Goal: Task Accomplishment & Management: Complete application form

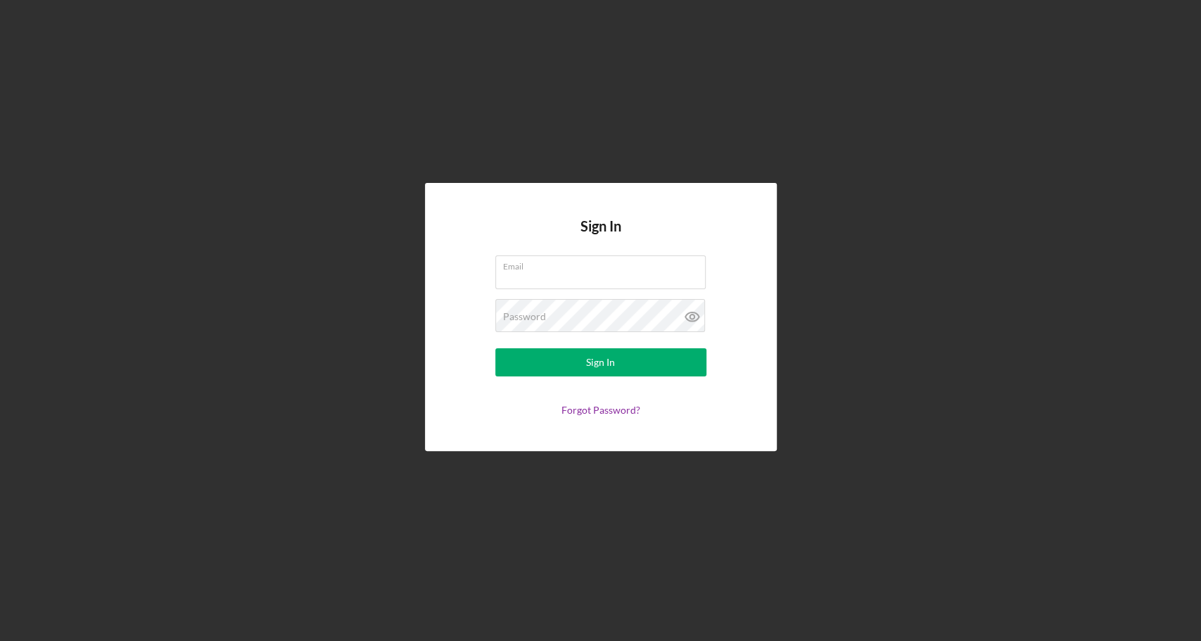
type input "info@builtbyusdetroit.org"
click at [495, 348] on button "Sign In" at bounding box center [600, 362] width 211 height 28
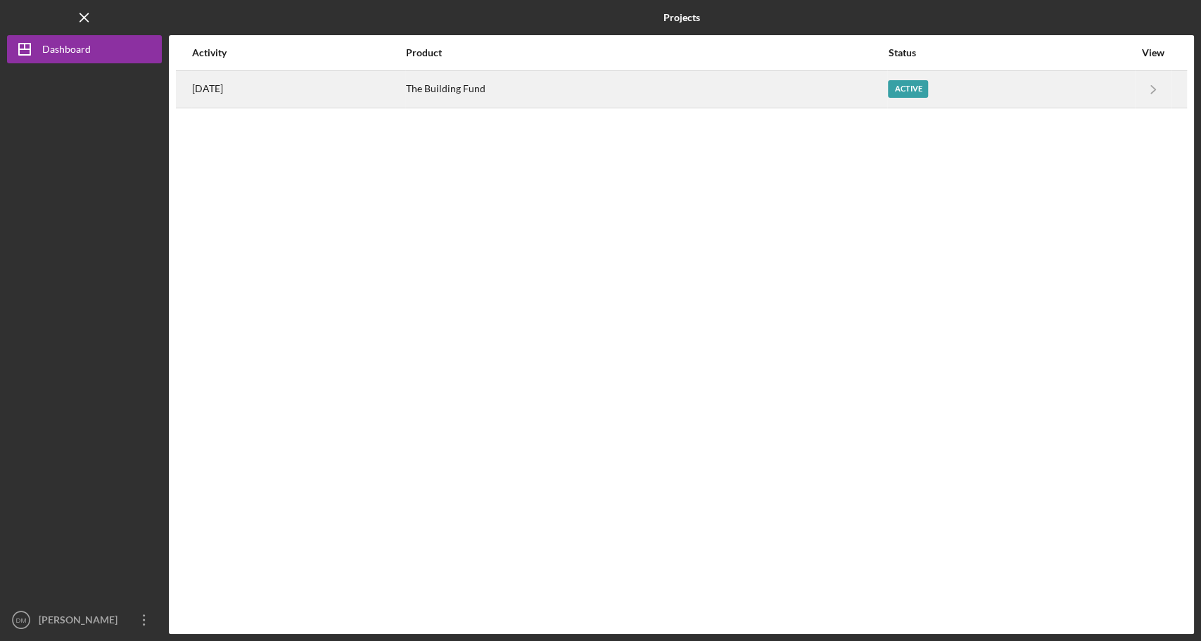
click at [749, 102] on div "The Building Fund" at bounding box center [646, 89] width 480 height 35
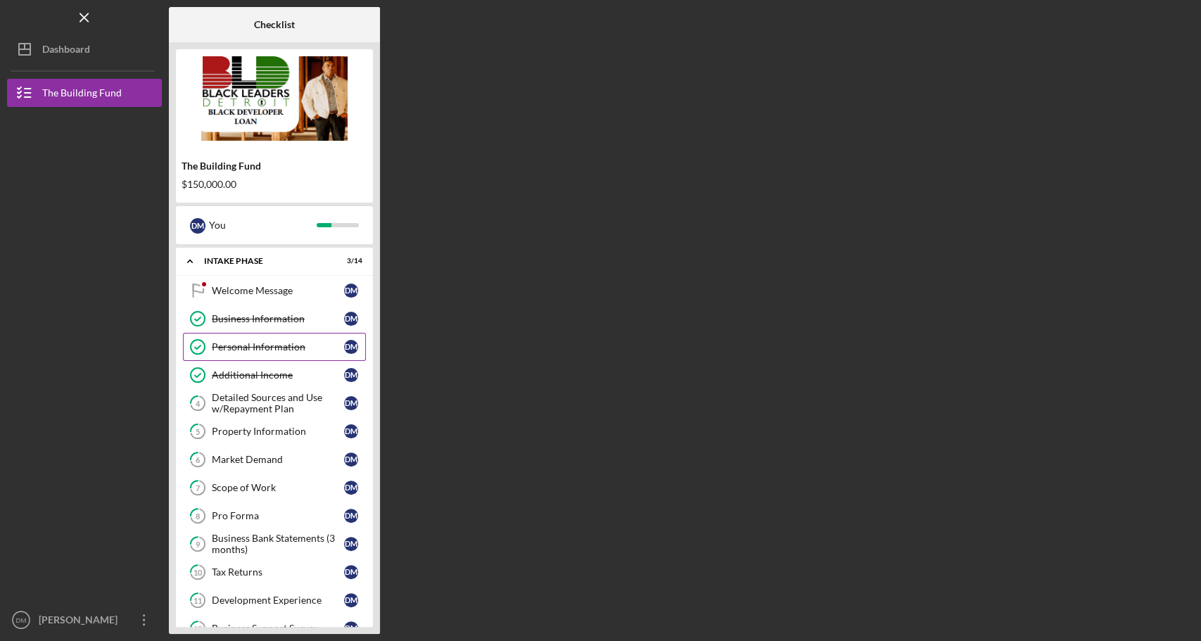
scroll to position [146, 0]
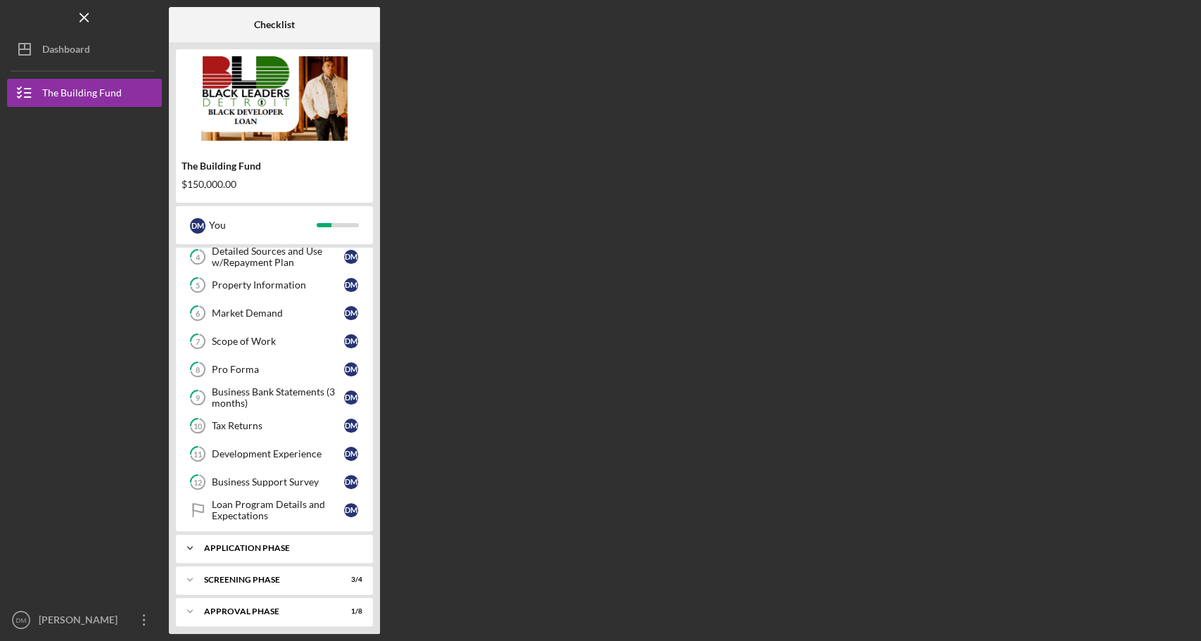
click at [286, 544] on div "Application Phase" at bounding box center [279, 548] width 151 height 8
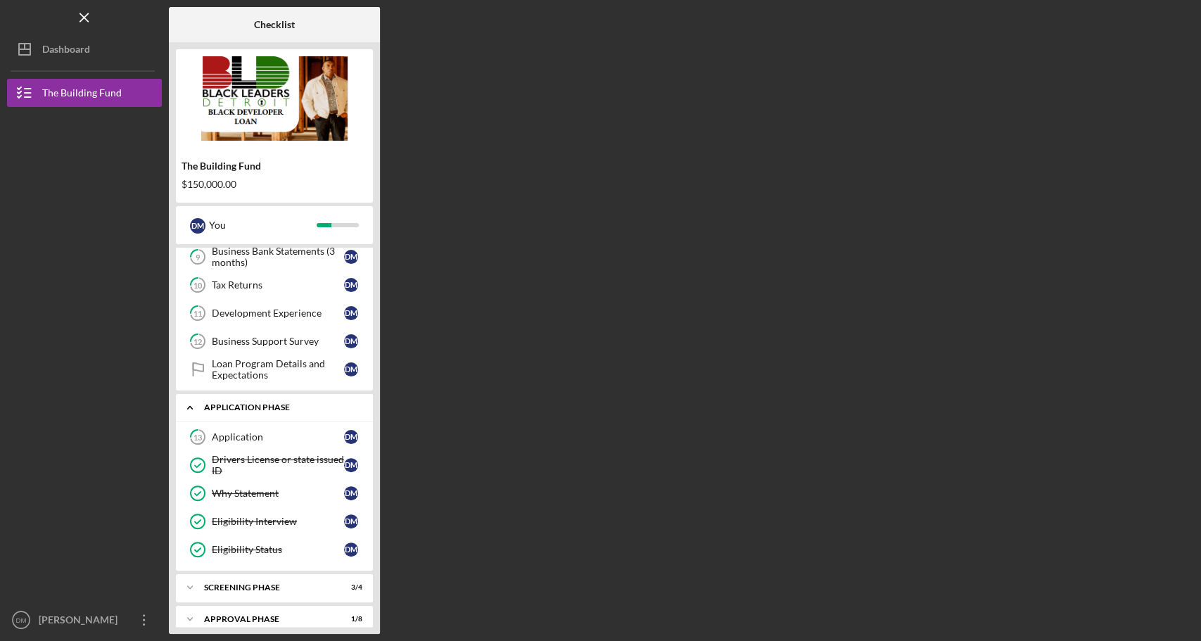
scroll to position [292, 0]
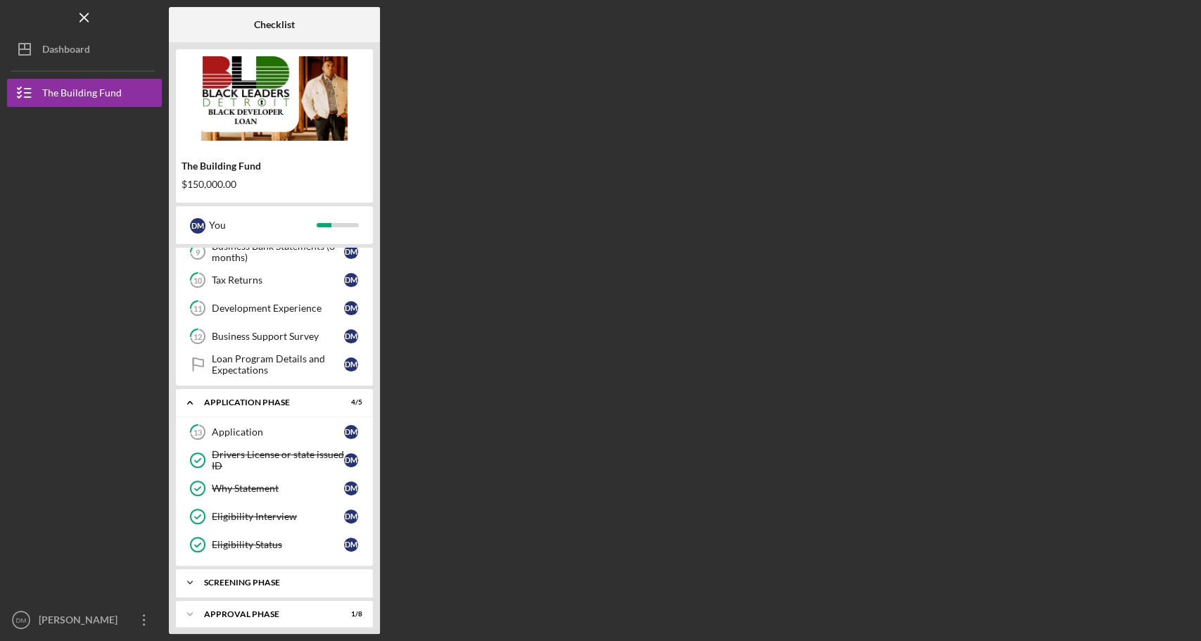
click at [282, 578] on div "Screening Phase" at bounding box center [279, 582] width 151 height 8
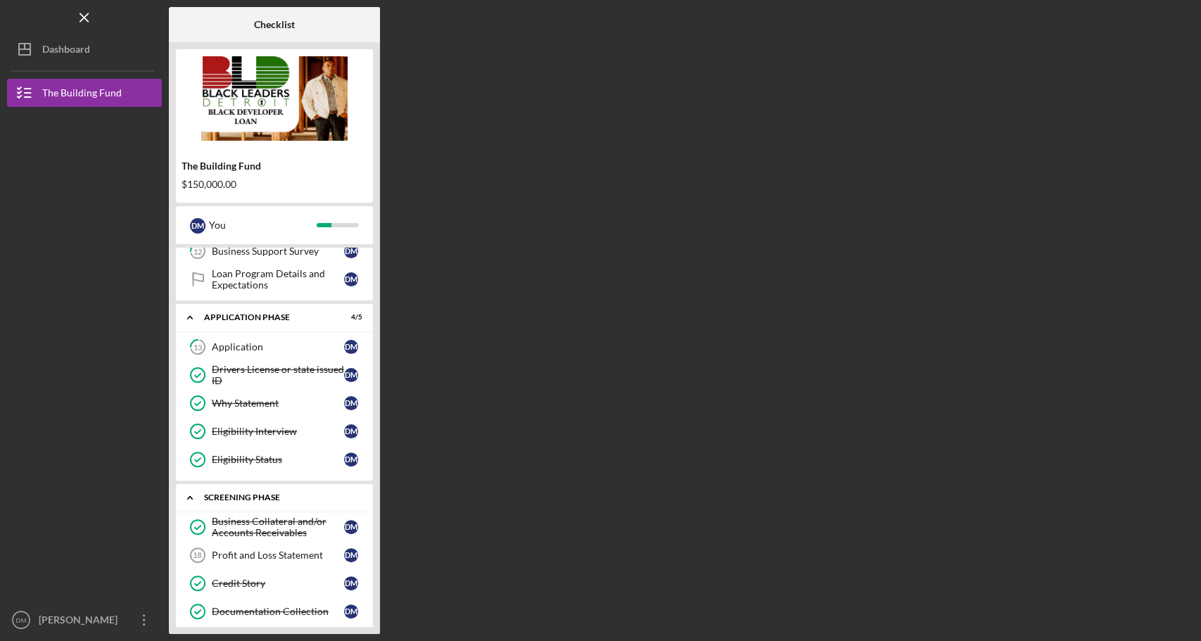
scroll to position [410, 0]
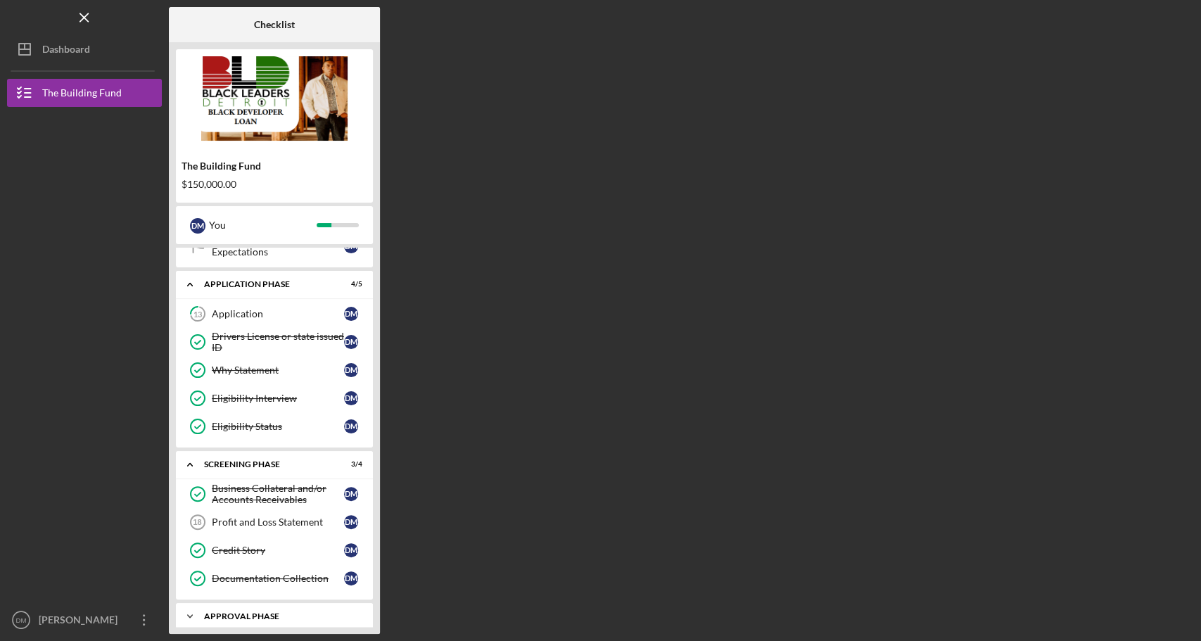
click at [285, 610] on div "Icon/Expander Approval Phase 1 / 8" at bounding box center [274, 616] width 197 height 28
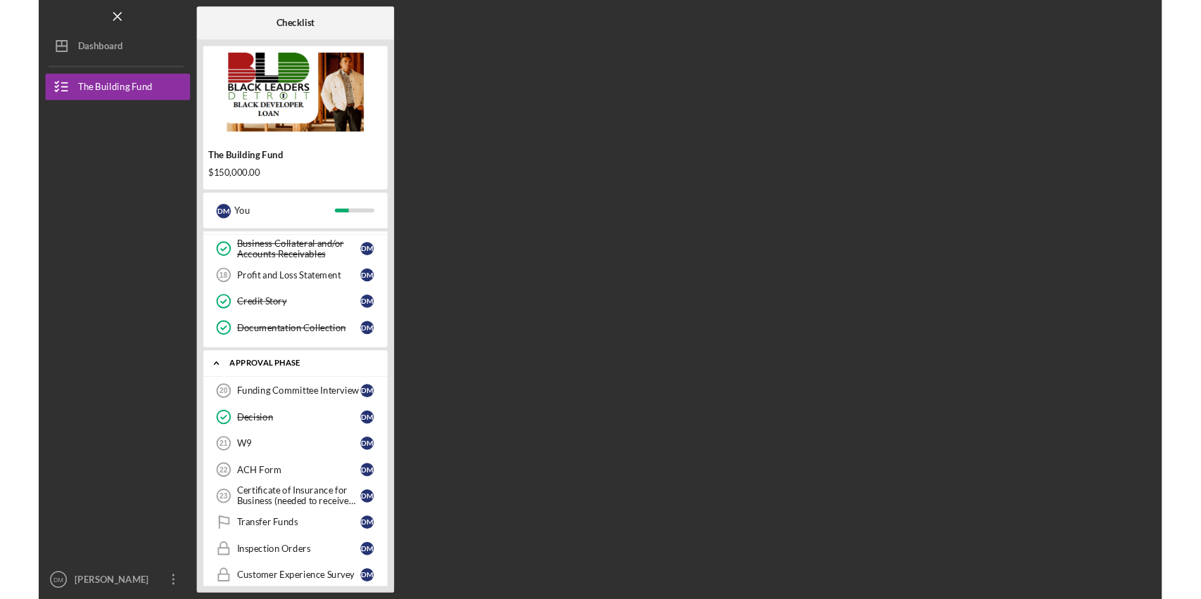
scroll to position [639, 0]
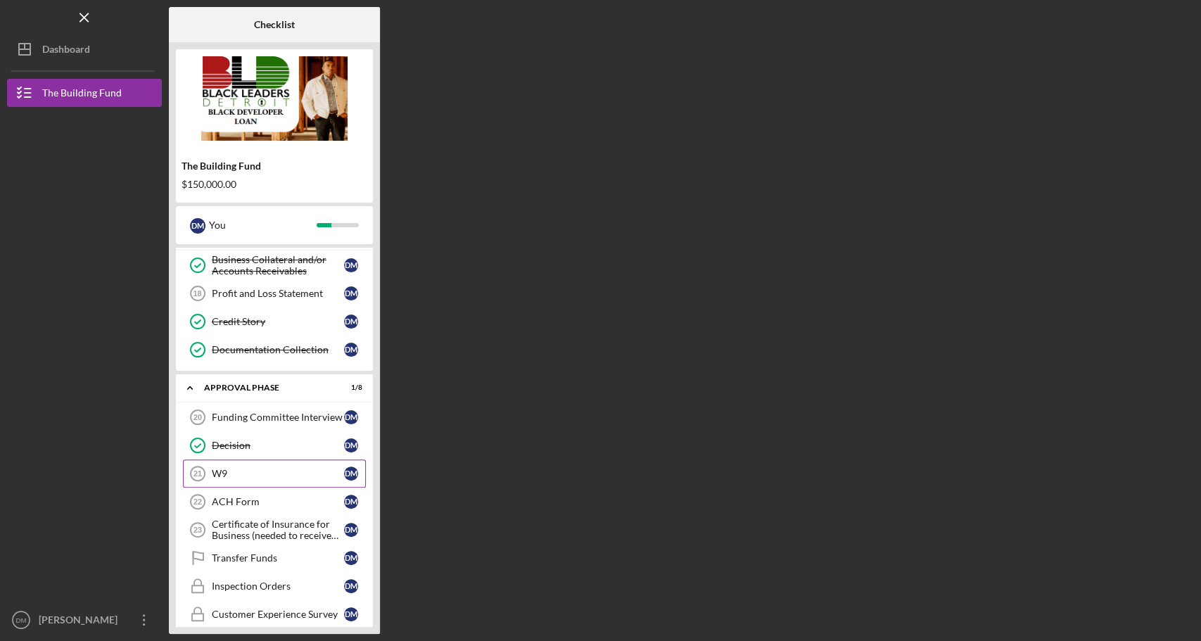
click at [262, 468] on div "W9" at bounding box center [278, 473] width 132 height 11
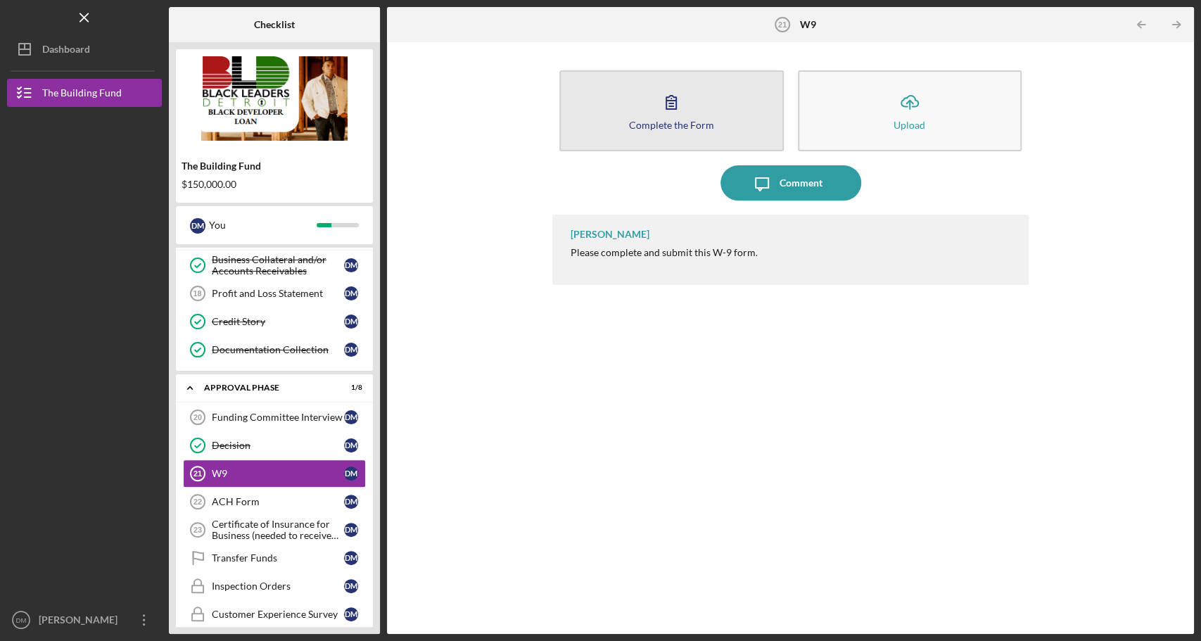
click at [682, 83] on button "Complete the Form Form" at bounding box center [671, 110] width 224 height 81
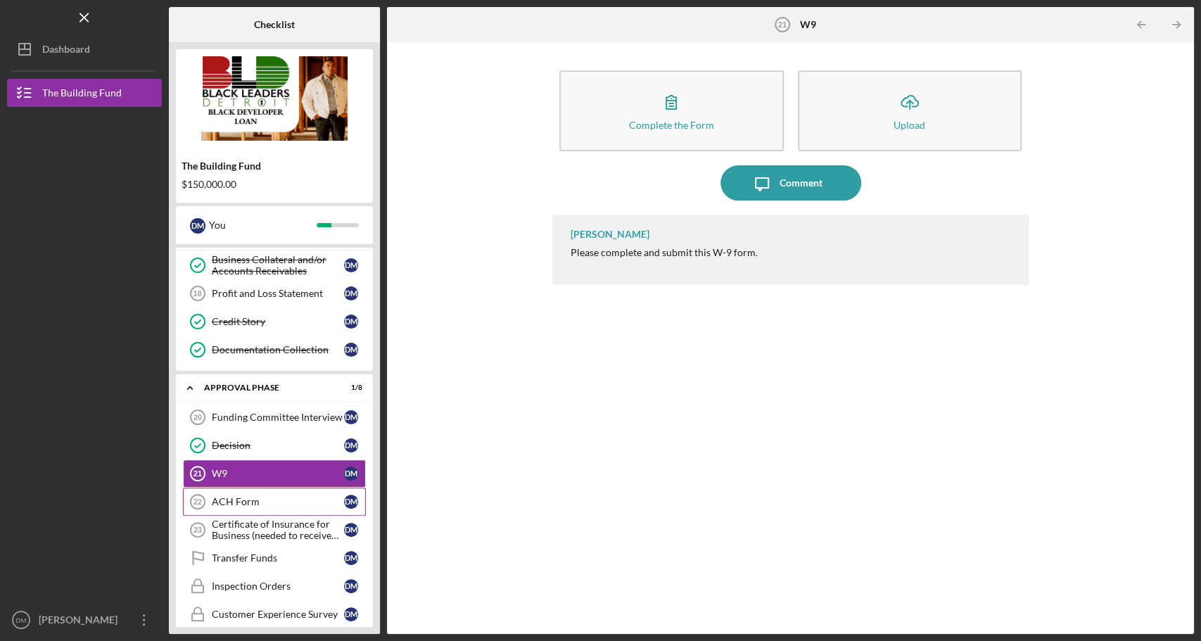
click at [269, 496] on div "ACH Form" at bounding box center [278, 501] width 132 height 11
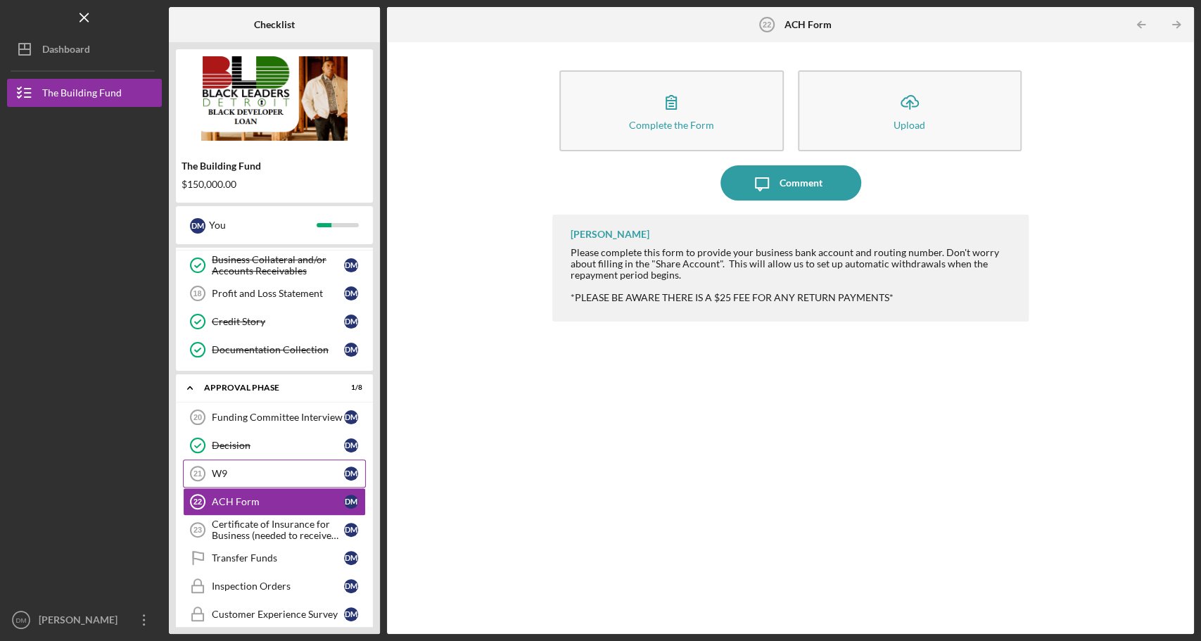
click at [262, 468] on div "W9" at bounding box center [278, 473] width 132 height 11
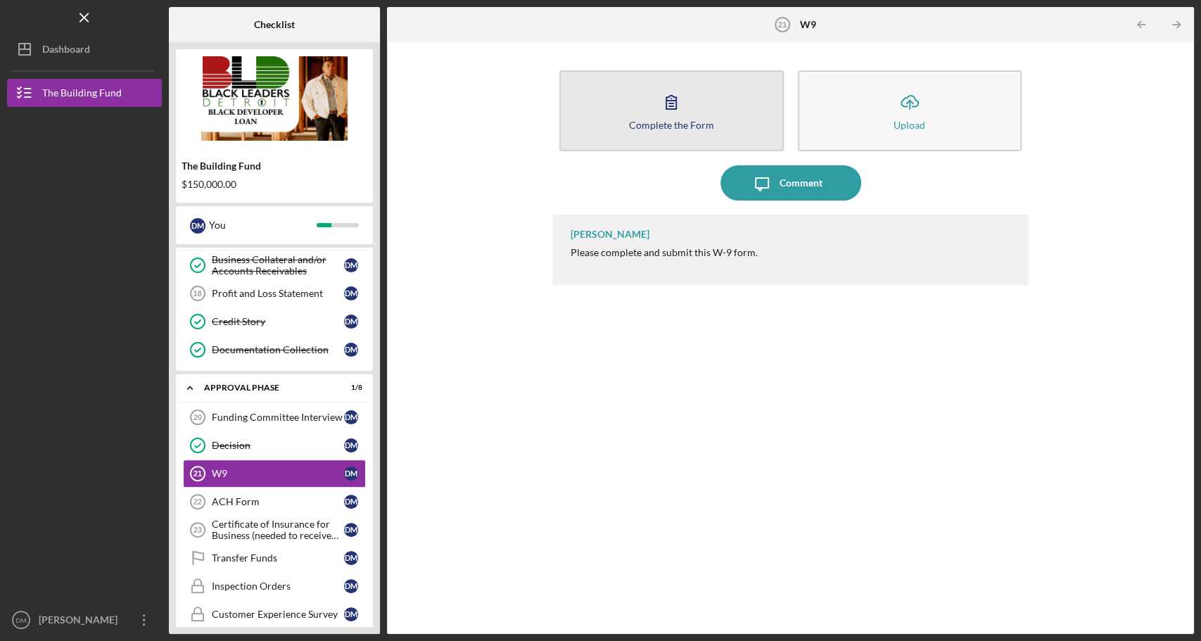
click at [683, 123] on div "Complete the Form" at bounding box center [671, 125] width 85 height 11
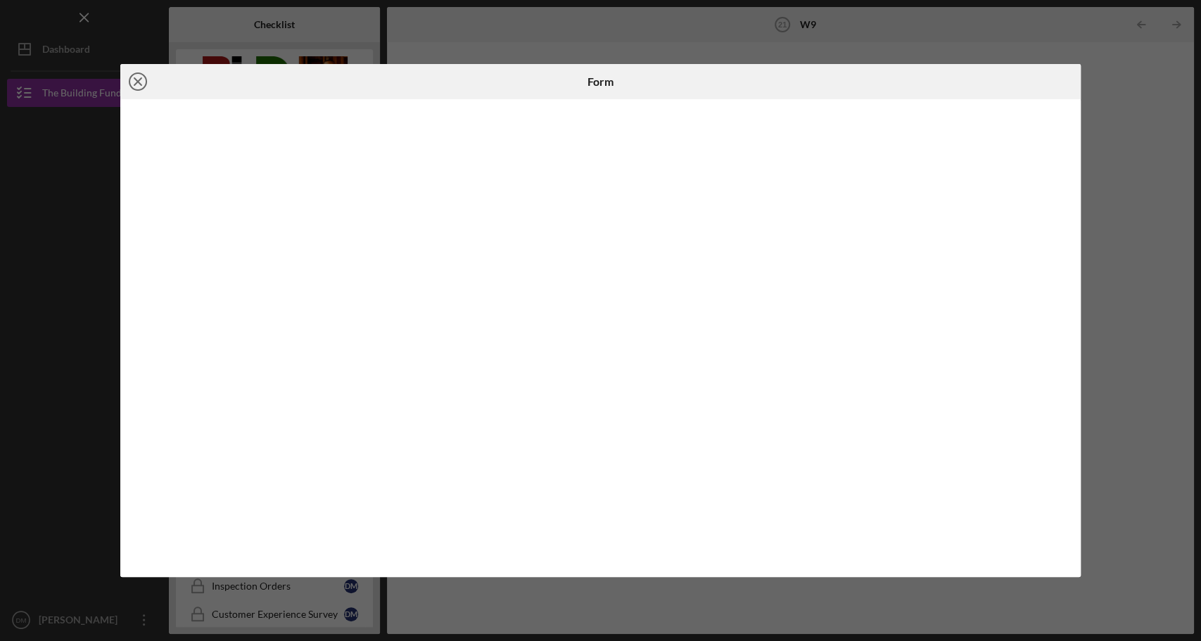
click at [141, 82] on icon "Icon/Close" at bounding box center [137, 81] width 35 height 35
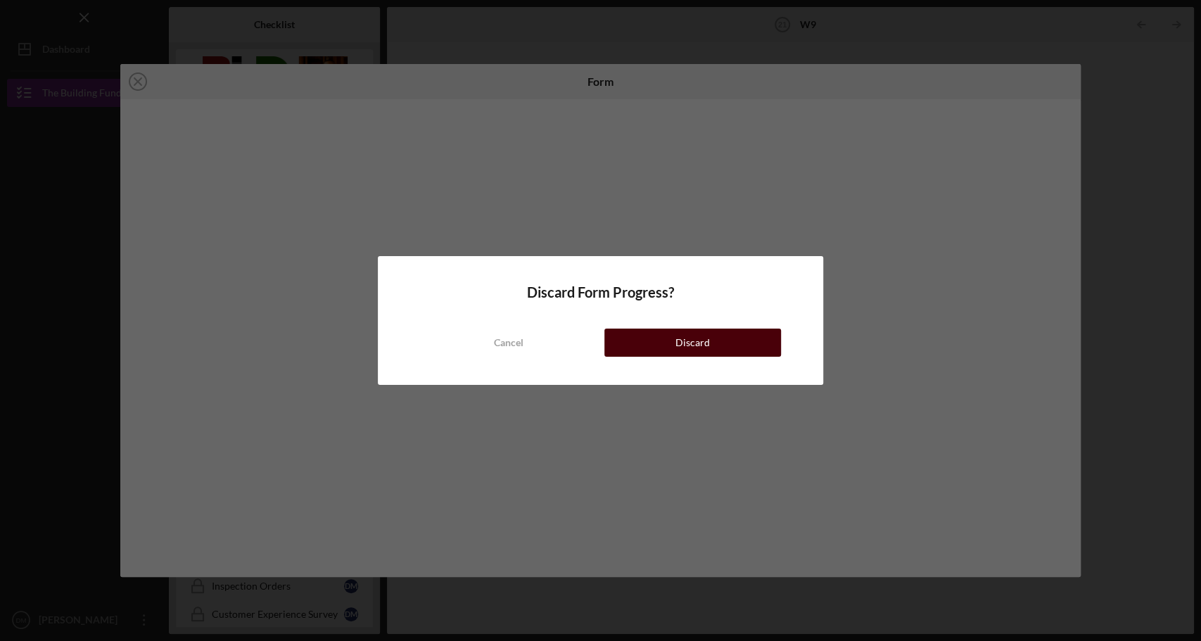
click at [638, 344] on button "Discard" at bounding box center [692, 342] width 177 height 28
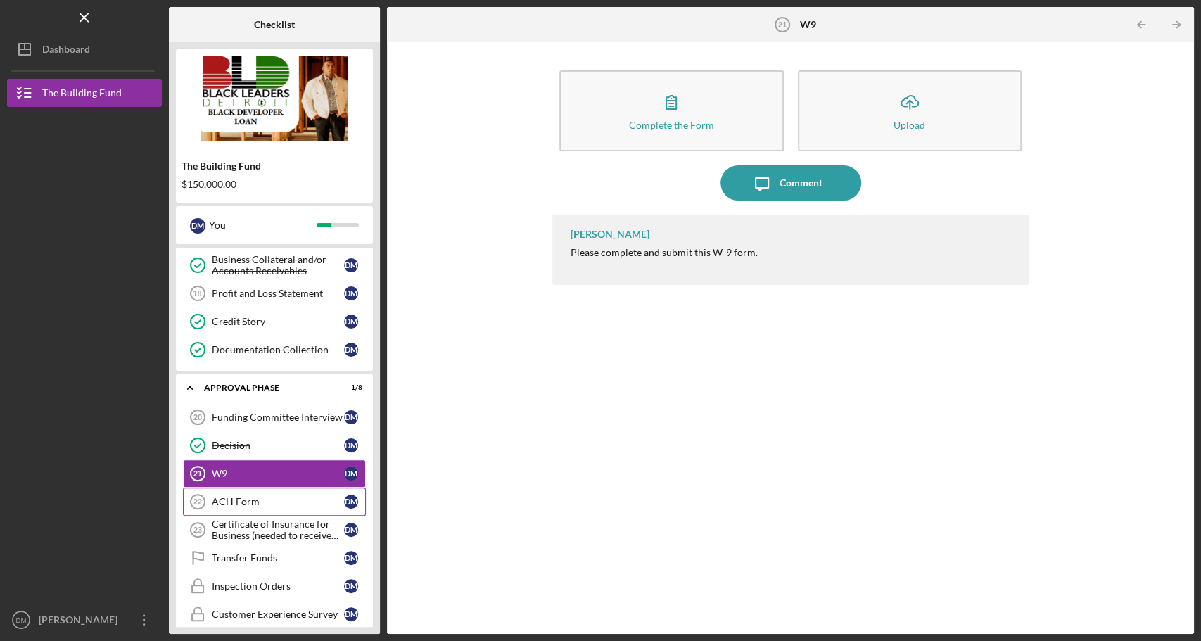
click at [243, 496] on div "ACH Form" at bounding box center [278, 501] width 132 height 11
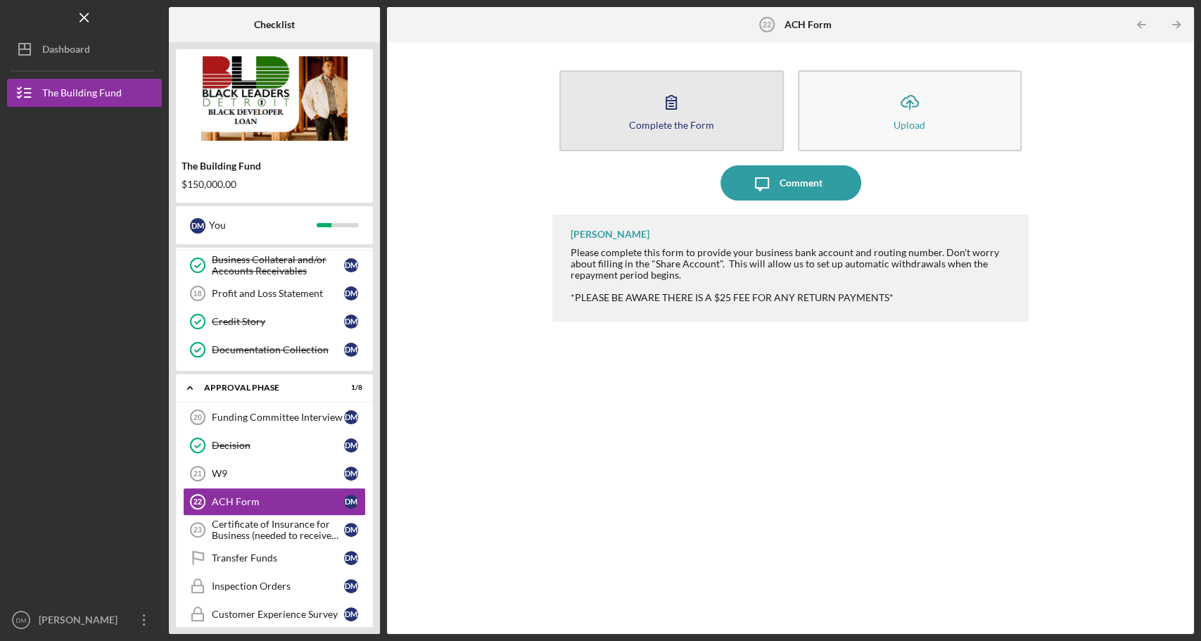
click at [671, 136] on button "Complete the Form Form" at bounding box center [671, 110] width 224 height 81
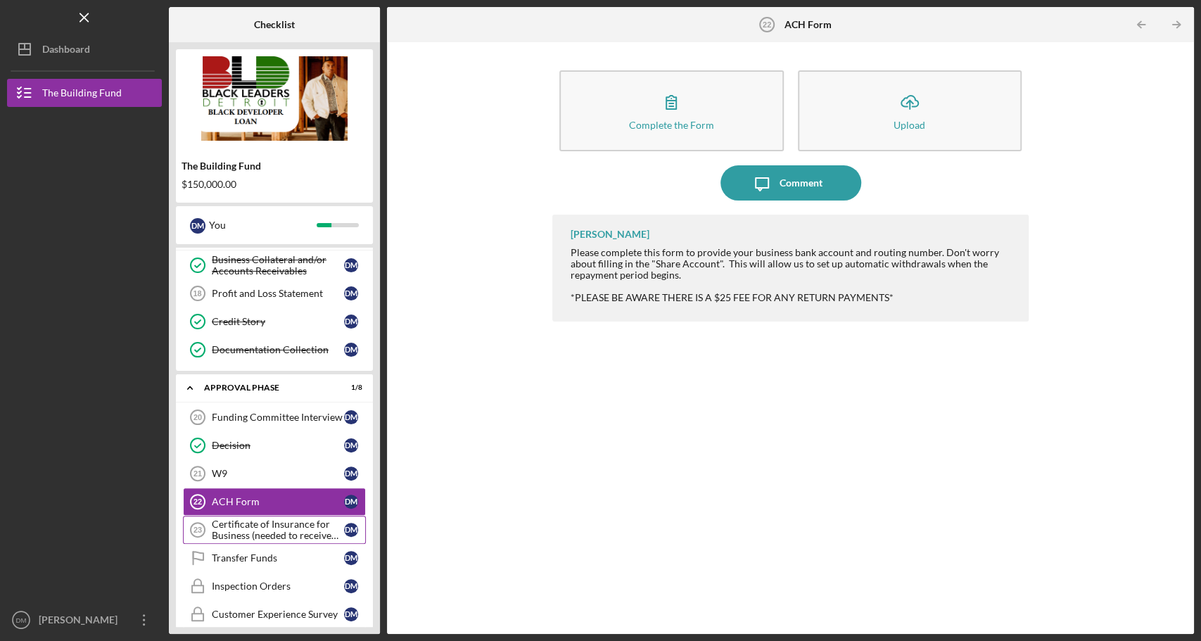
click at [277, 523] on div "Certificate of Insurance for Business (needed to receive funds)" at bounding box center [278, 529] width 132 height 23
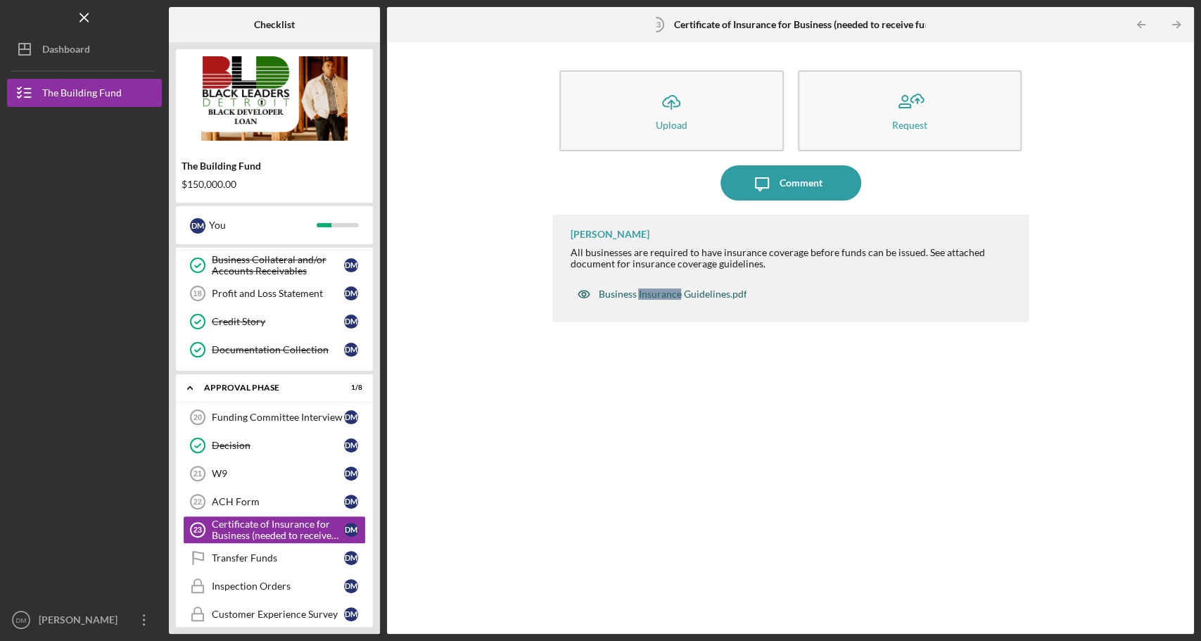
click at [606, 295] on div "Business Insurance Guidelines.pdf" at bounding box center [672, 293] width 148 height 11
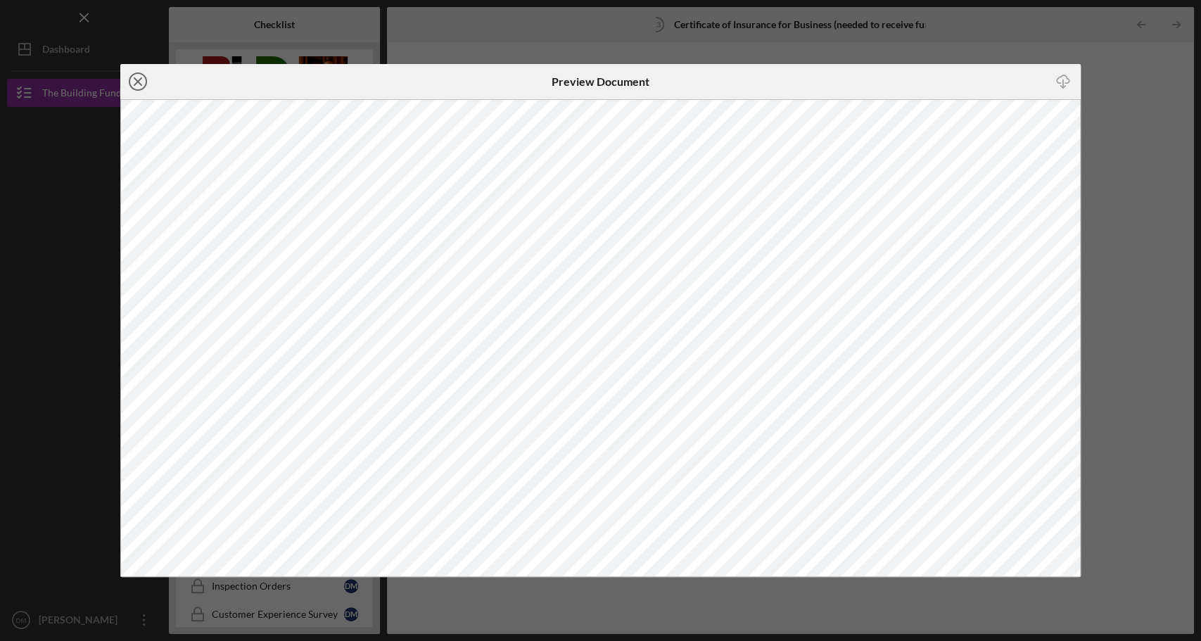
click at [134, 87] on icon "Icon/Close" at bounding box center [137, 81] width 35 height 35
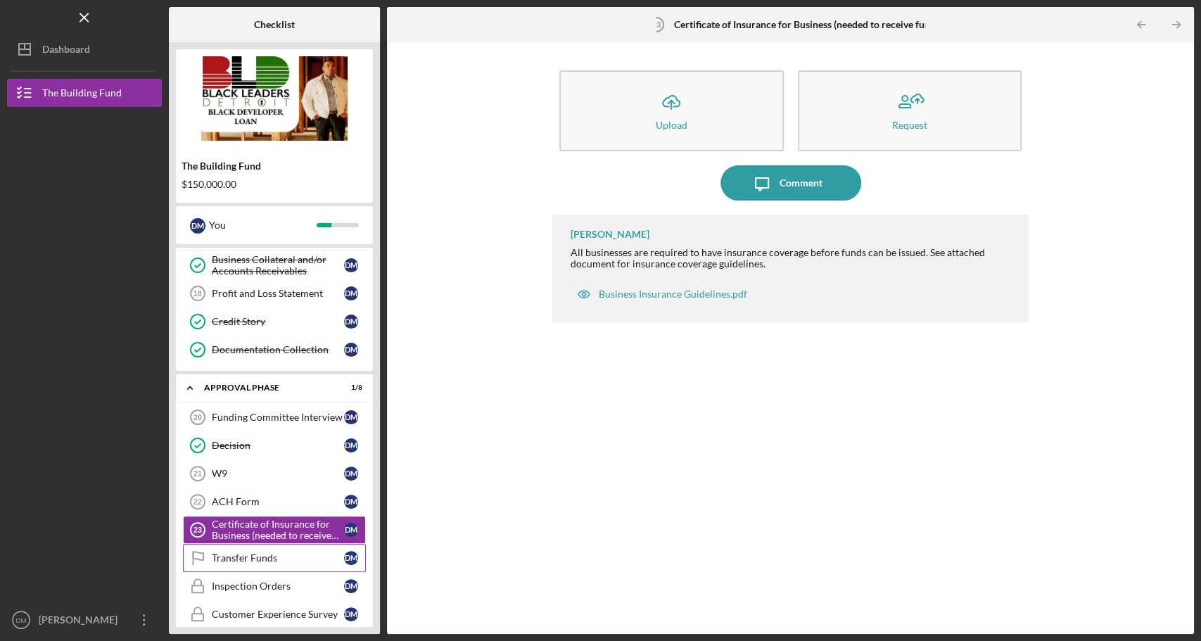
click at [268, 552] on div "Transfer Funds" at bounding box center [278, 557] width 132 height 11
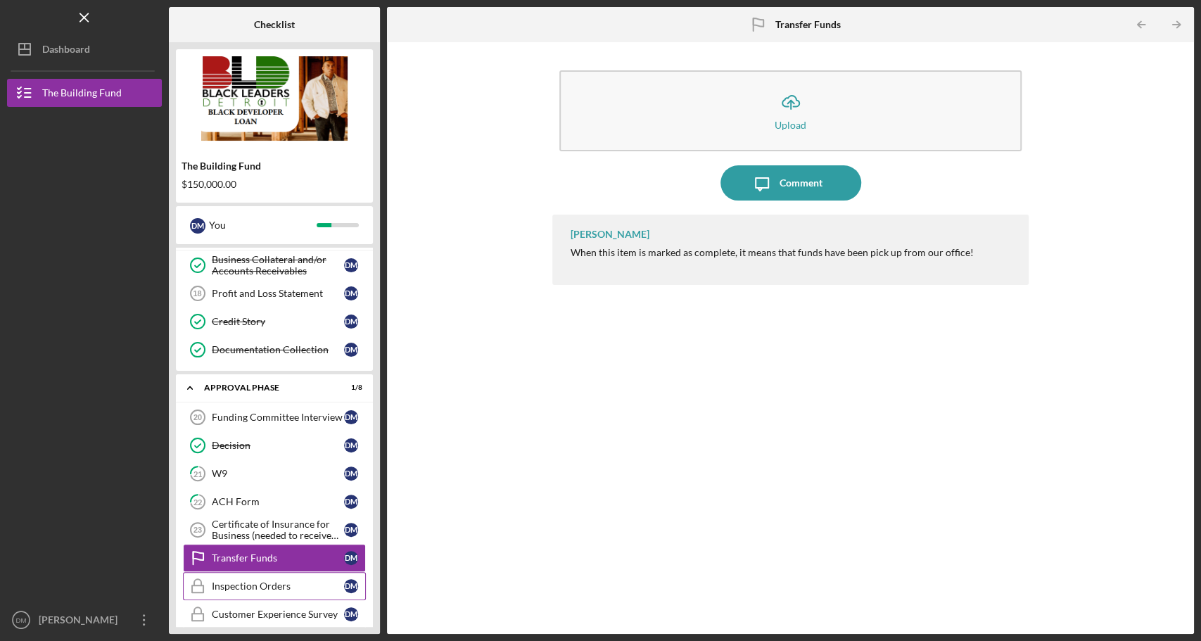
click at [281, 580] on div "Inspection Orders" at bounding box center [278, 585] width 132 height 11
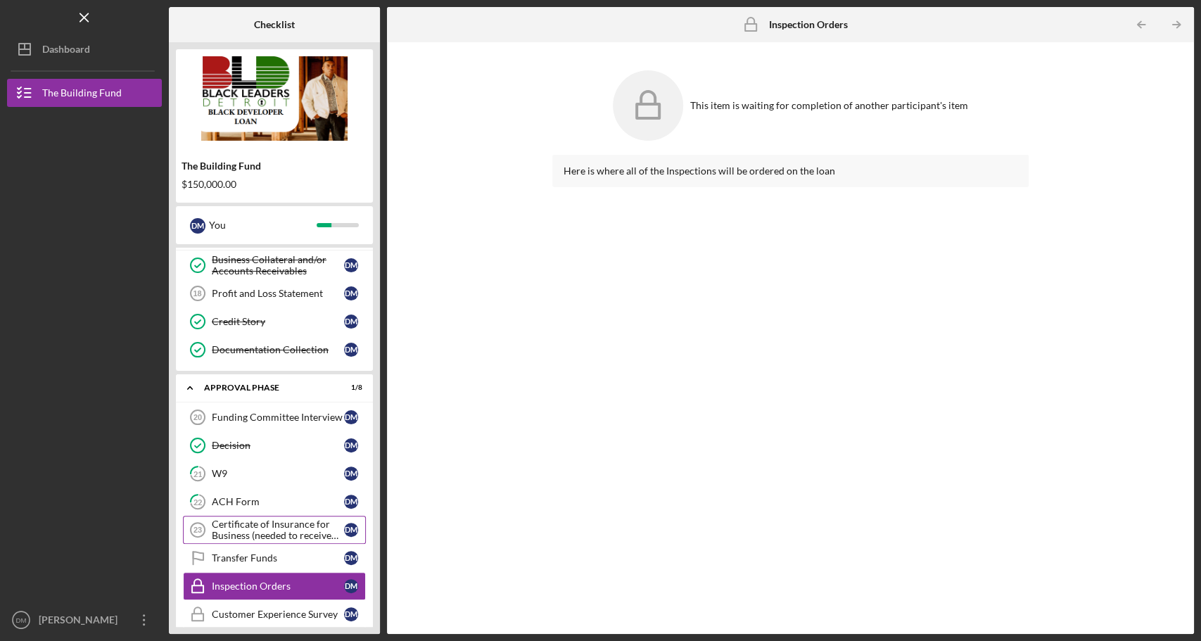
click at [266, 518] on div "Certificate of Insurance for Business (needed to receive funds)" at bounding box center [278, 529] width 132 height 23
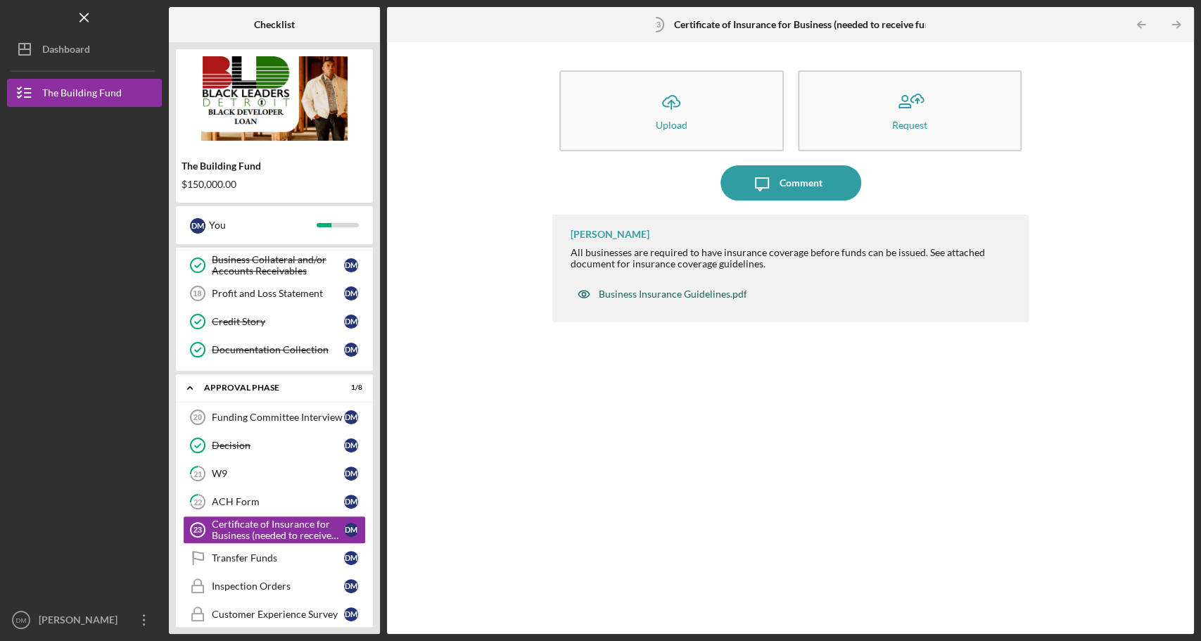
click at [715, 288] on div "Business Insurance Guidelines.pdf" at bounding box center [672, 293] width 148 height 11
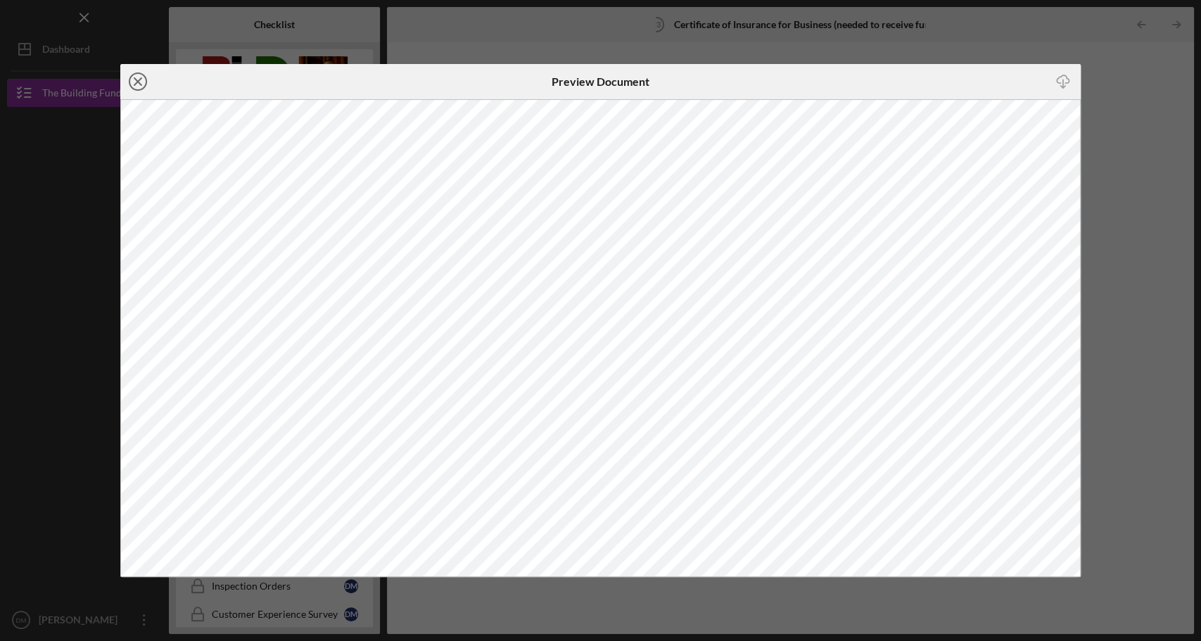
click at [129, 85] on circle at bounding box center [137, 81] width 17 height 17
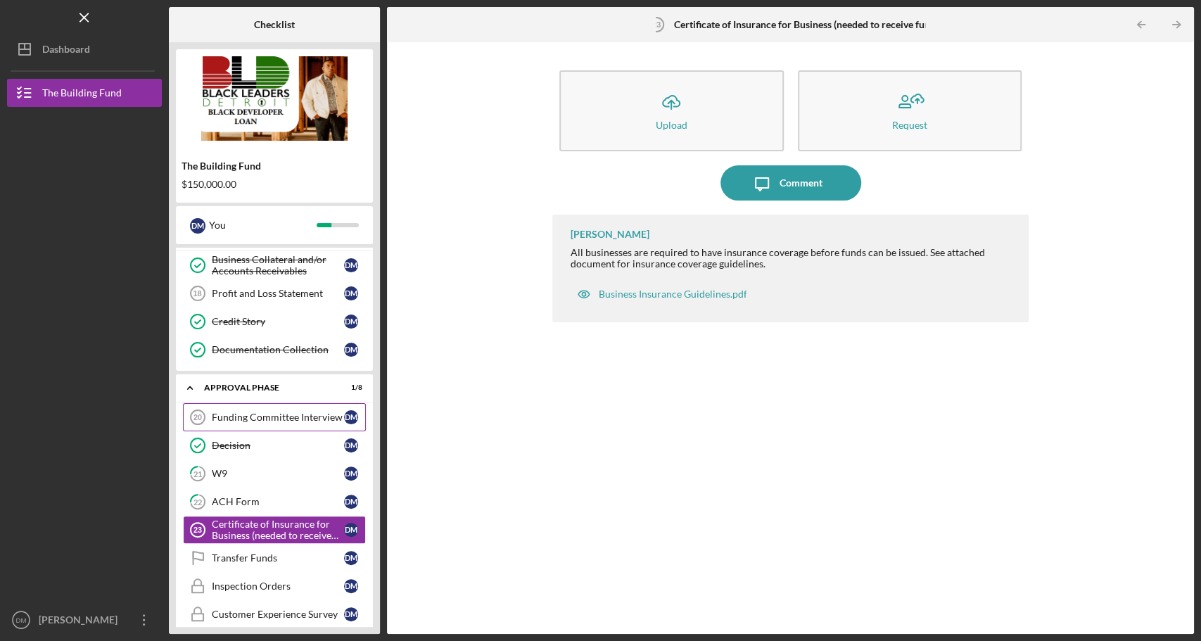
click at [307, 411] on div "Funding Committee Interview" at bounding box center [278, 416] width 132 height 11
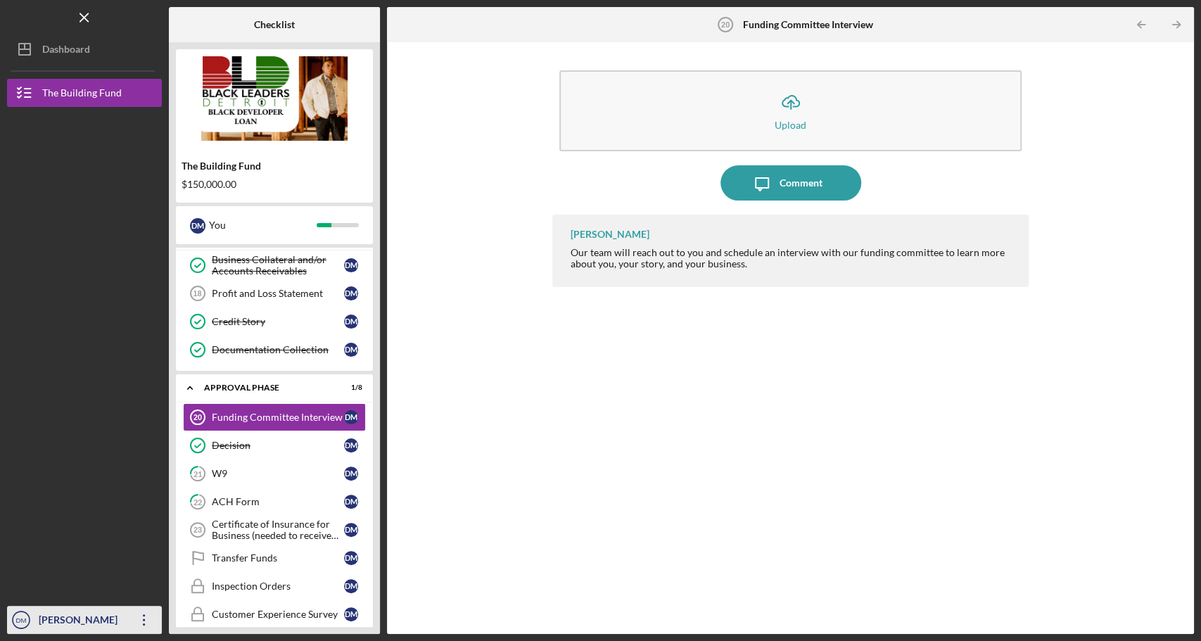
click at [82, 620] on div "[PERSON_NAME]" at bounding box center [80, 622] width 91 height 32
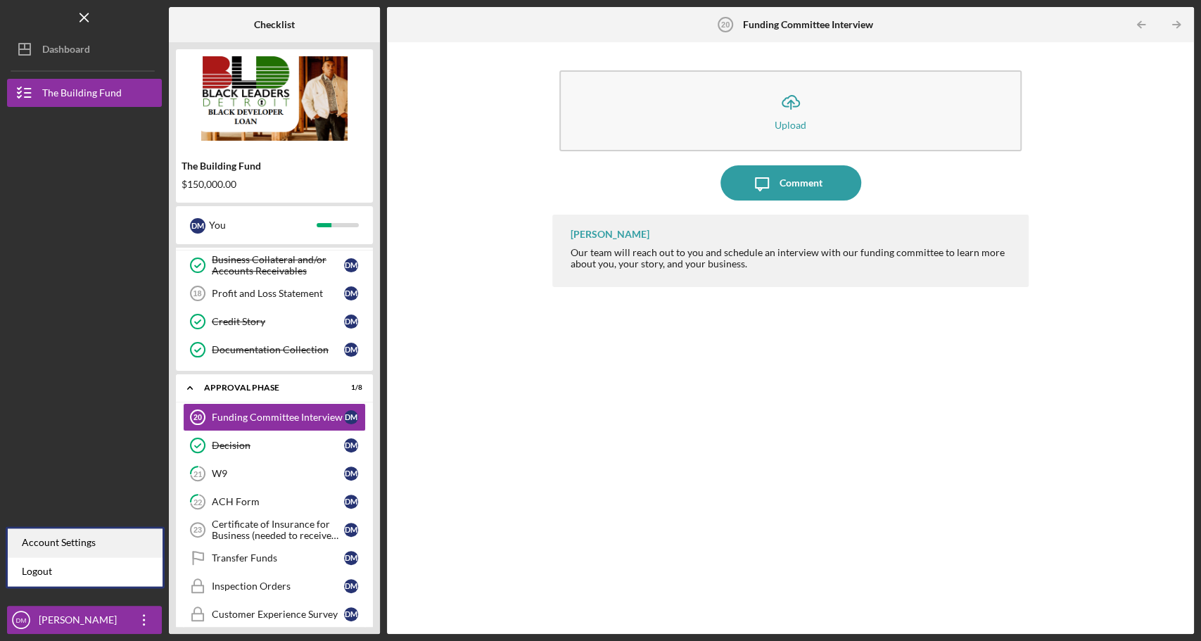
click at [91, 542] on div "Account Settings" at bounding box center [85, 542] width 155 height 29
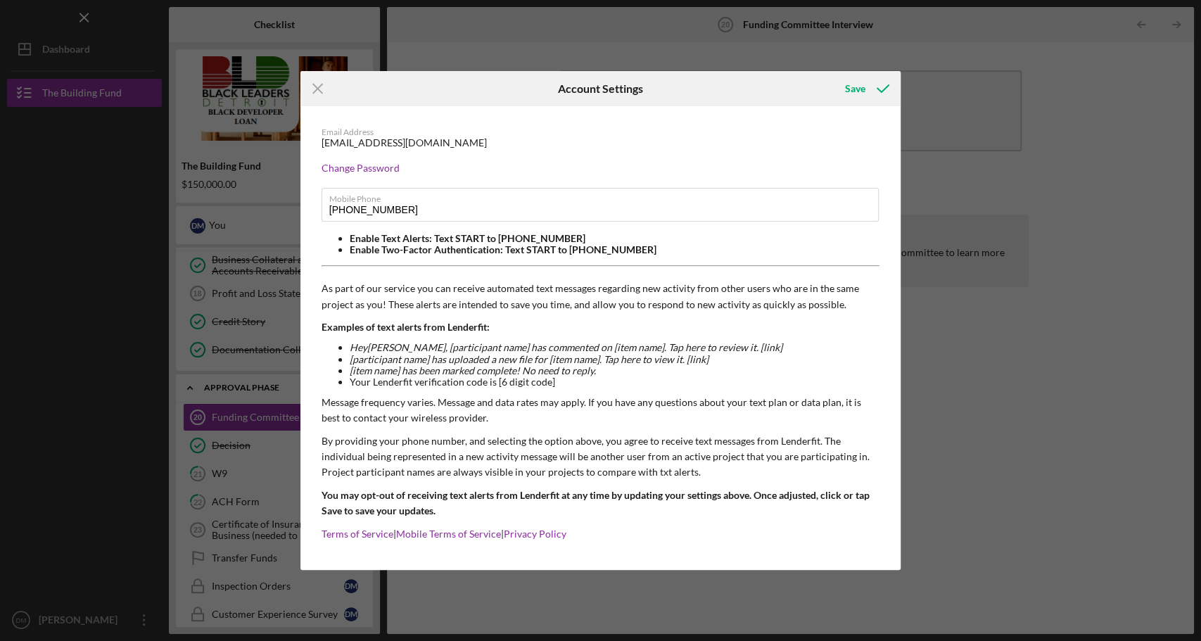
click at [391, 134] on div "Email Address" at bounding box center [600, 132] width 558 height 10
click at [352, 139] on div "info@builtbyusdetroit.org" at bounding box center [403, 142] width 165 height 11
click at [318, 89] on line at bounding box center [317, 88] width 9 height 9
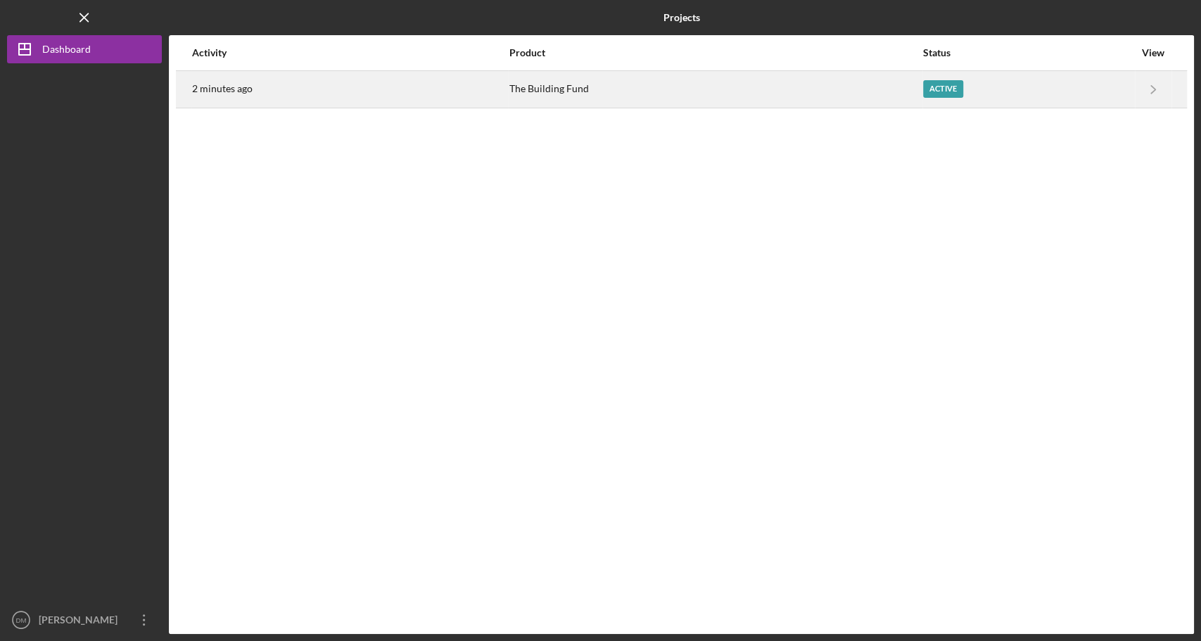
click at [758, 96] on div "The Building Fund" at bounding box center [715, 89] width 413 height 35
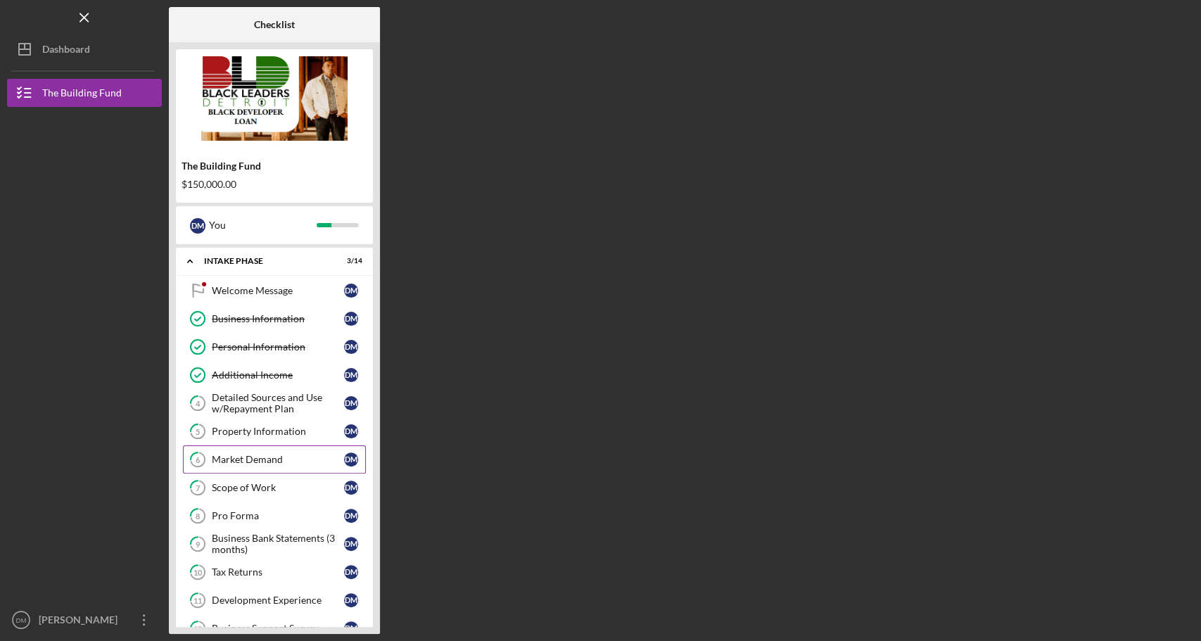
scroll to position [146, 0]
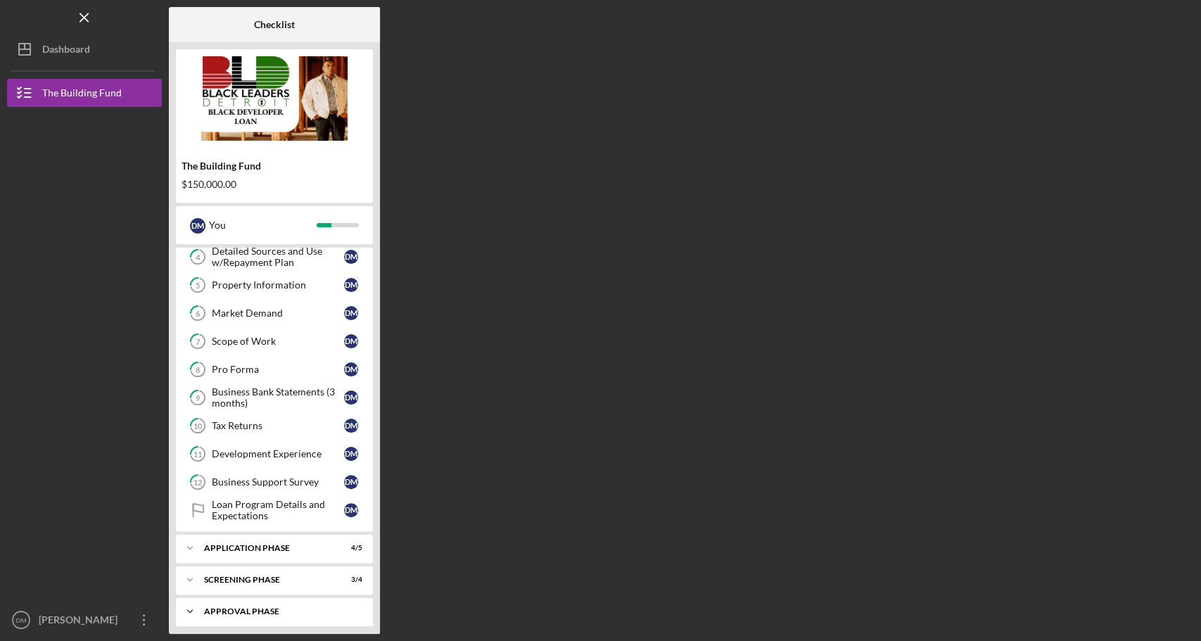
click at [257, 609] on div "Icon/Expander Approval Phase 1 / 8" at bounding box center [274, 611] width 197 height 28
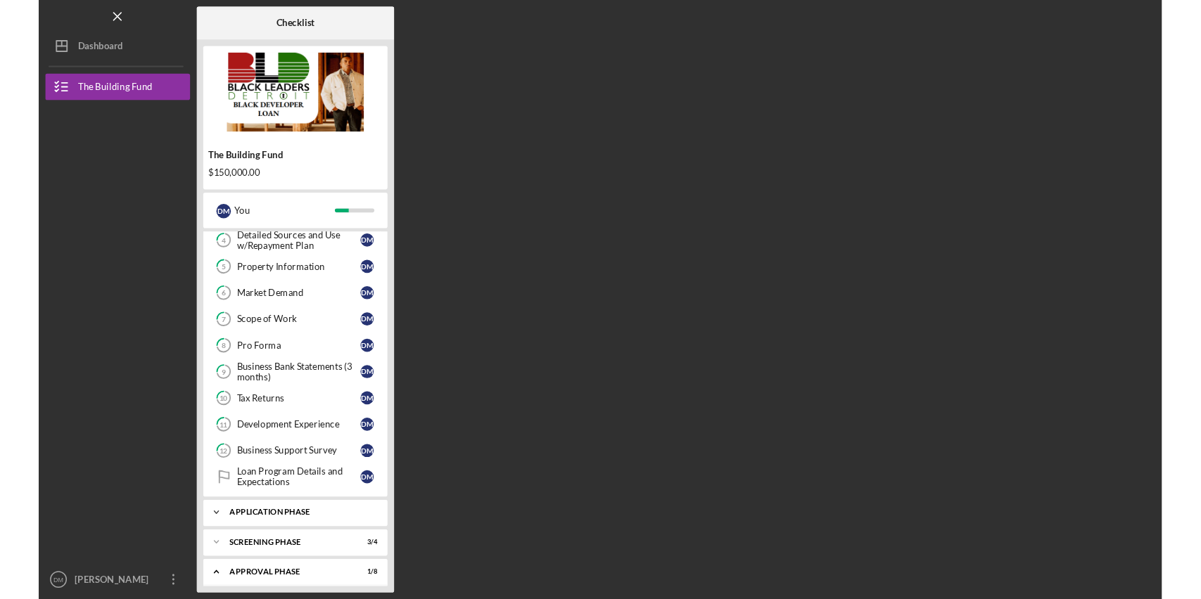
scroll to position [375, 0]
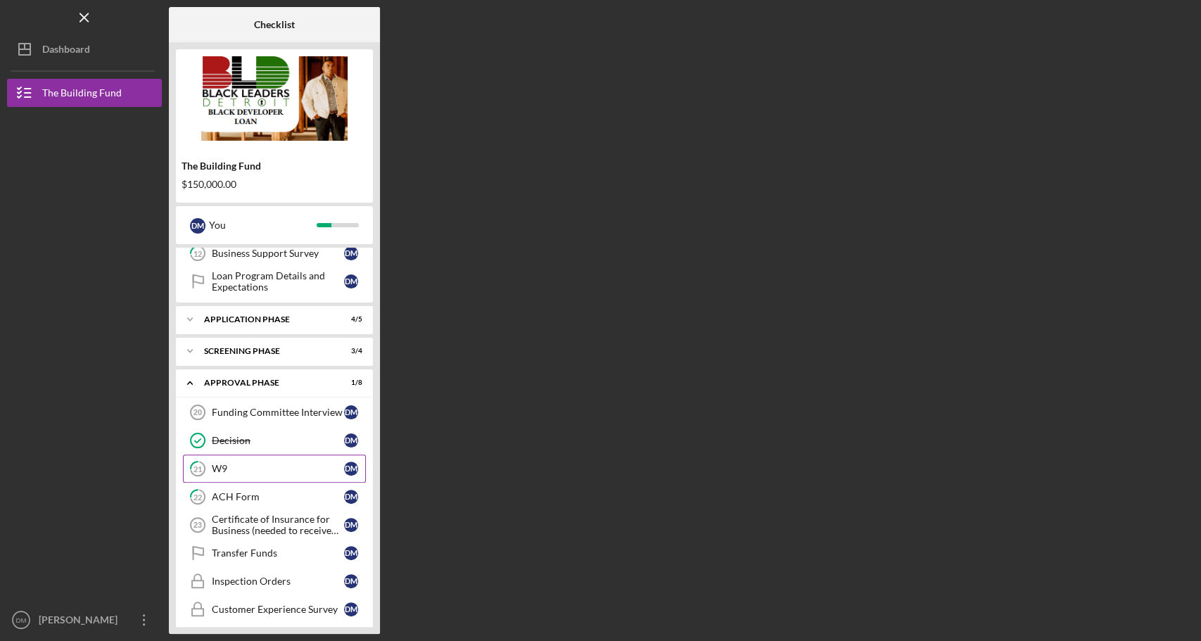
click at [273, 463] on div "W9" at bounding box center [278, 468] width 132 height 11
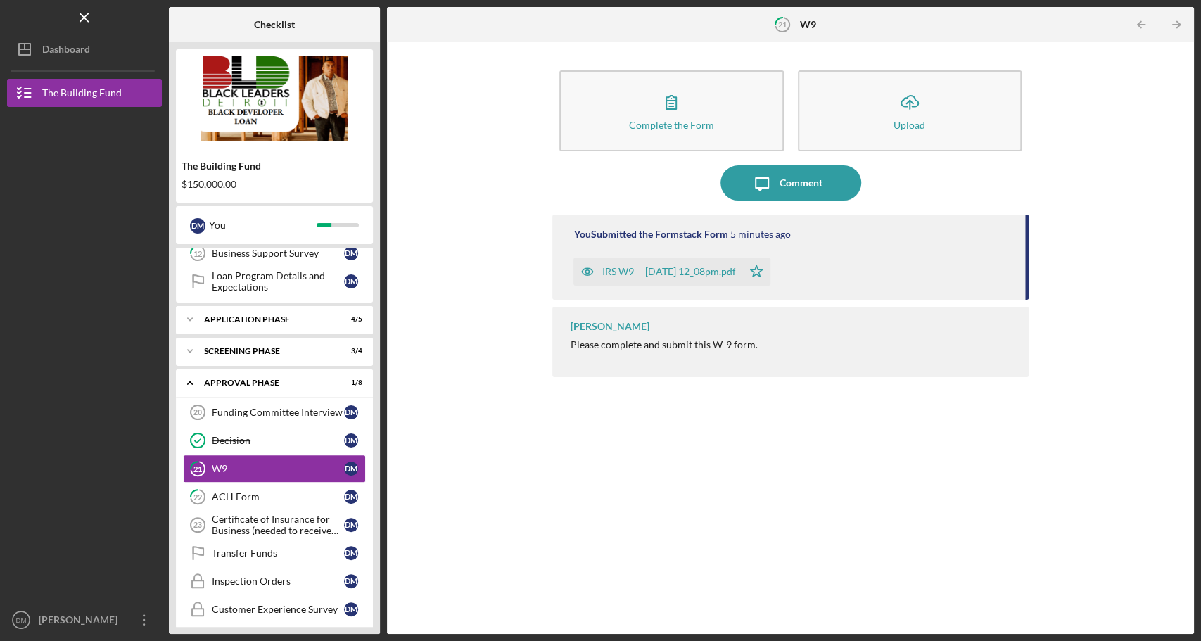
click at [619, 269] on div "IRS W9 -- [DATE] 12_08pm.pdf" at bounding box center [668, 271] width 134 height 11
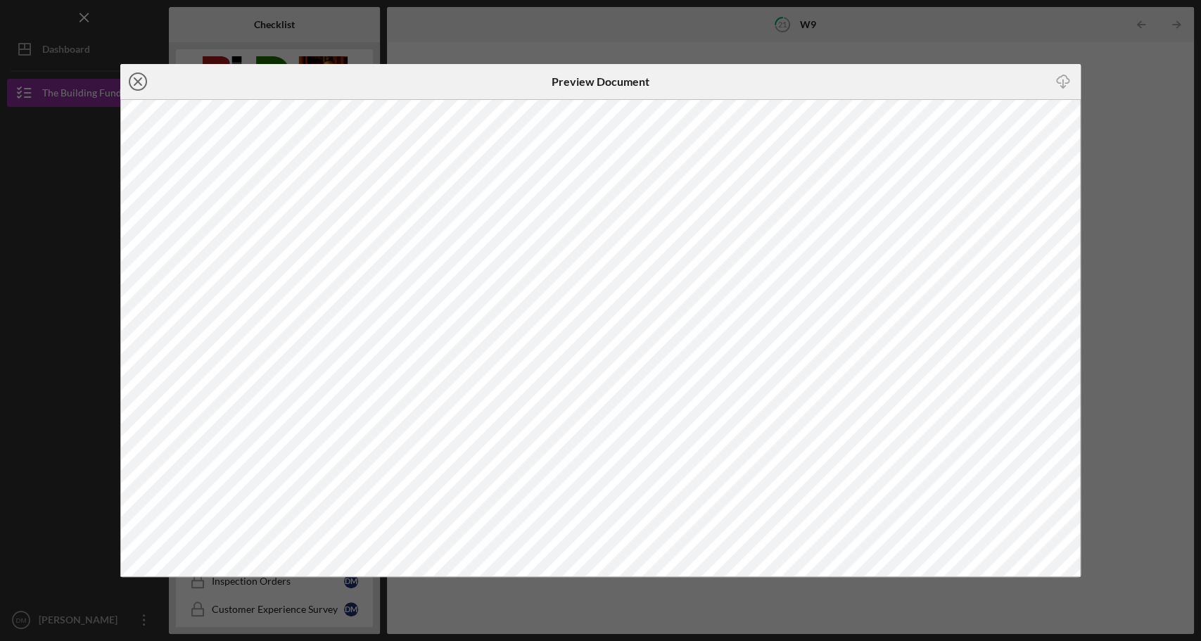
click at [143, 77] on icon "Icon/Close" at bounding box center [137, 81] width 35 height 35
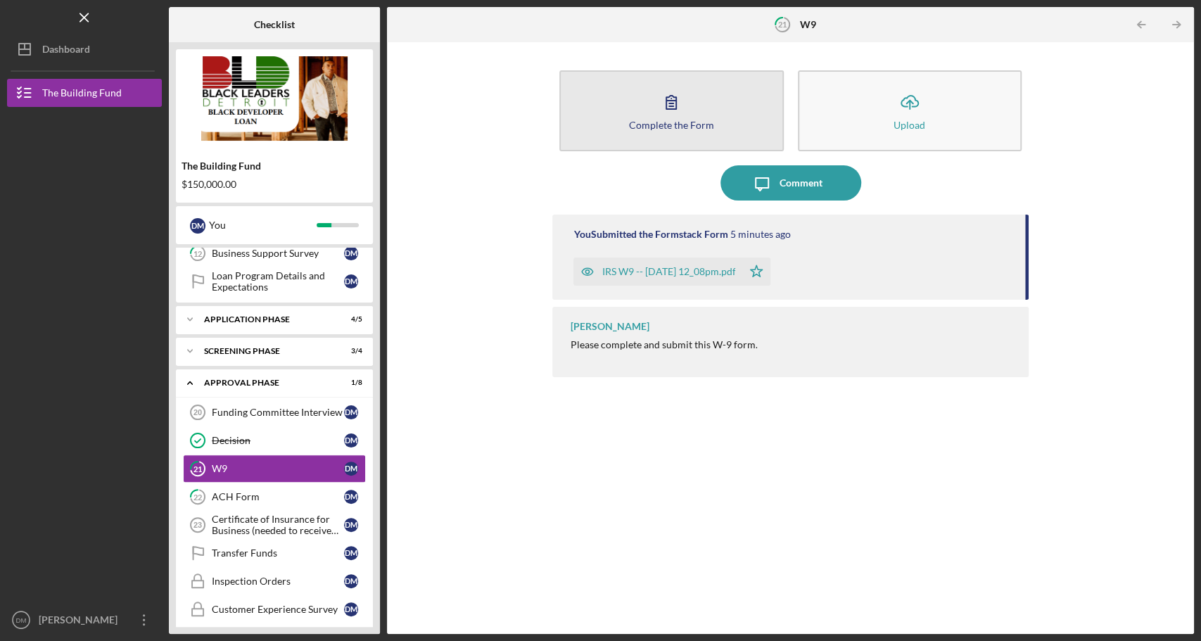
click at [668, 99] on icon "button" at bounding box center [670, 101] width 35 height 35
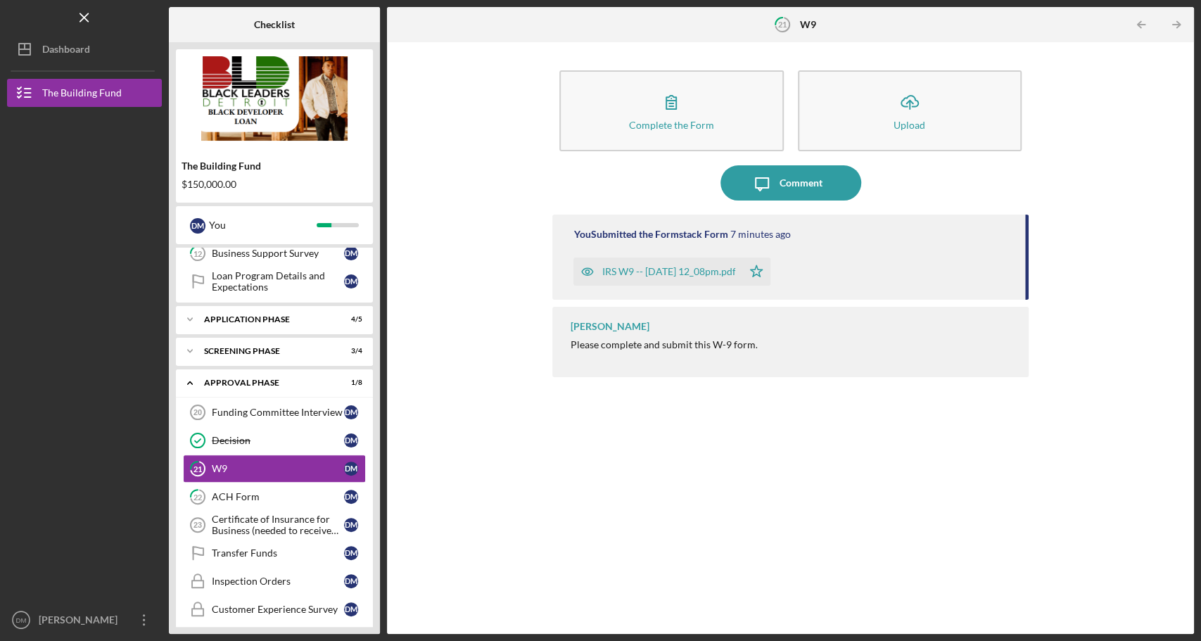
click at [672, 269] on div "IRS W9 -- [DATE] 12_08pm.pdf" at bounding box center [668, 271] width 134 height 11
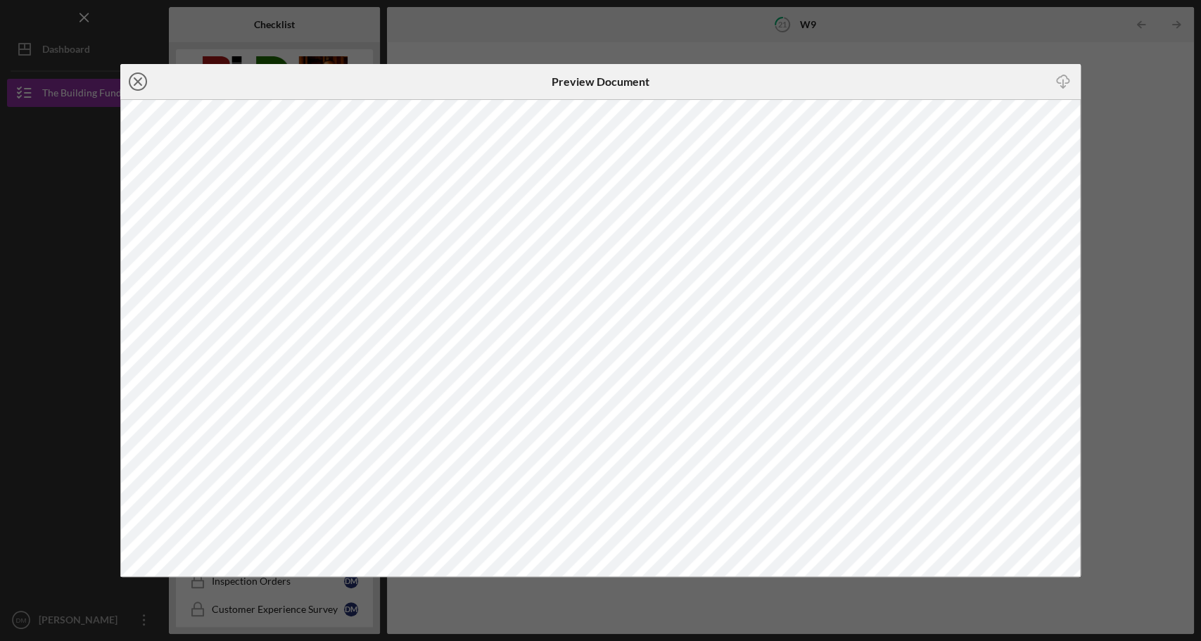
click at [143, 84] on icon "Icon/Close" at bounding box center [137, 81] width 35 height 35
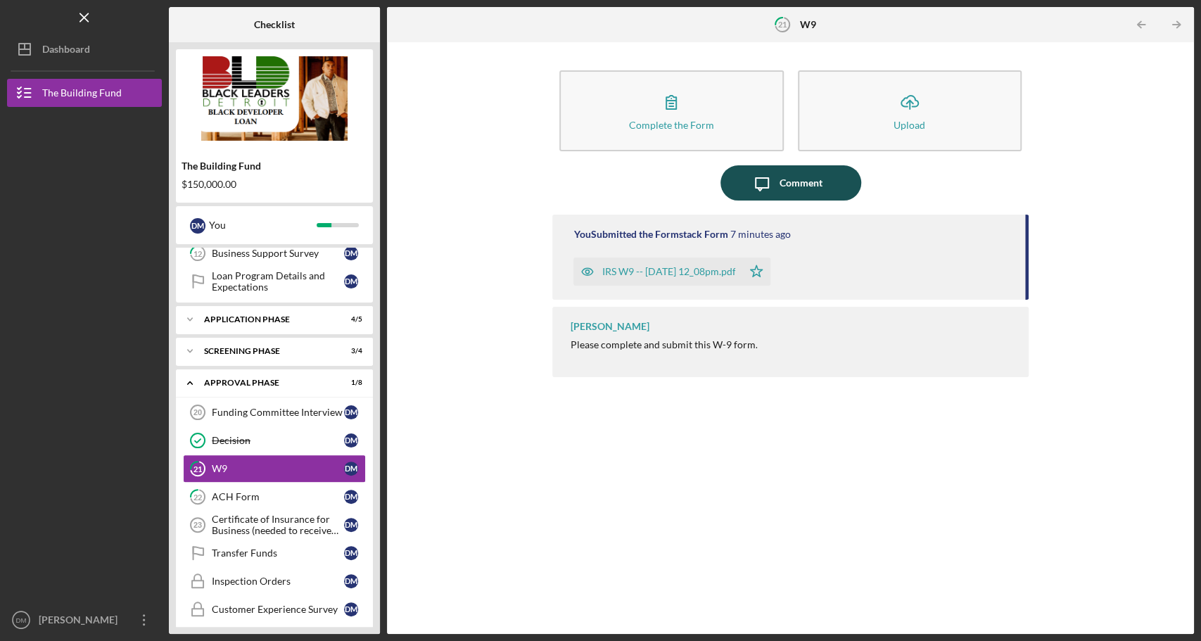
click at [815, 178] on div "Comment" at bounding box center [800, 182] width 43 height 35
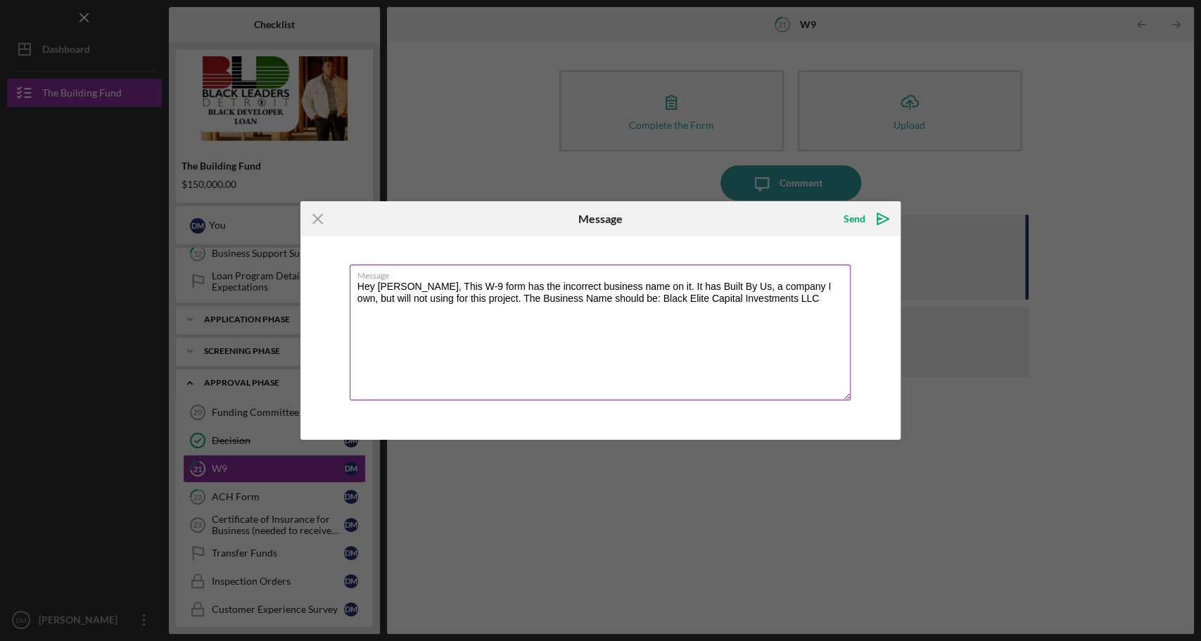
click at [824, 298] on textarea "Hey [PERSON_NAME], This W-9 form has the incorrect business name on it. It has …" at bounding box center [601, 332] width 502 height 136
type textarea "Hey [PERSON_NAME], This W-9 form has the incorrect business name on it. It has …"
click at [878, 218] on icon "Icon/icon-invite-send" at bounding box center [882, 218] width 35 height 35
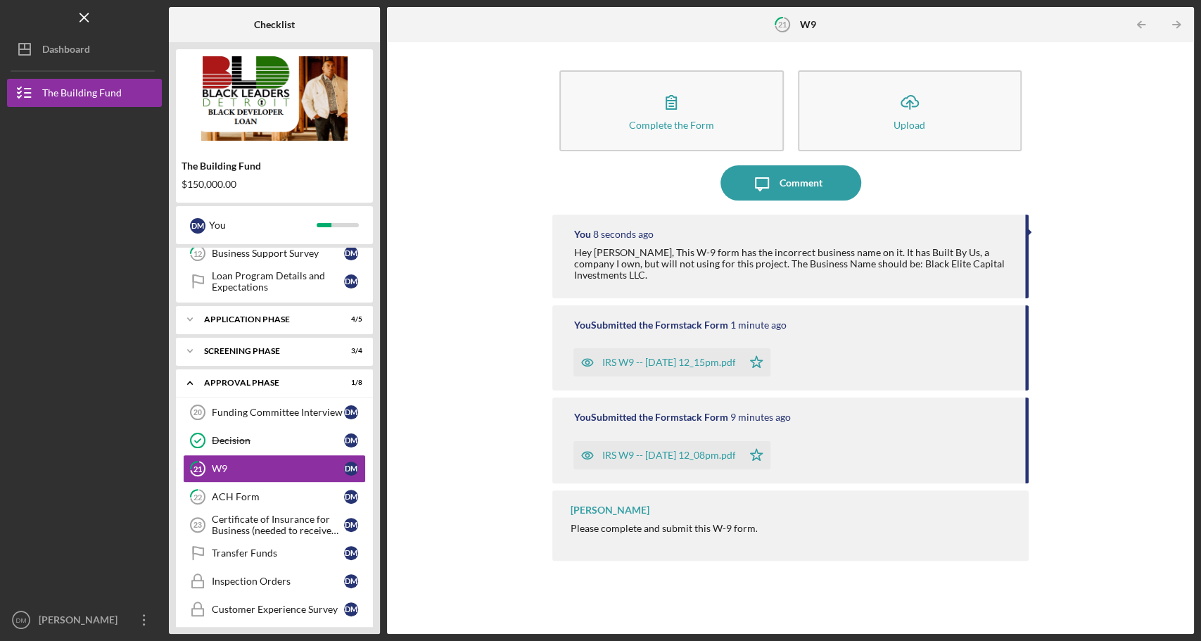
click at [696, 357] on div "IRS W9 -- [DATE] 12_15pm.pdf" at bounding box center [668, 362] width 134 height 11
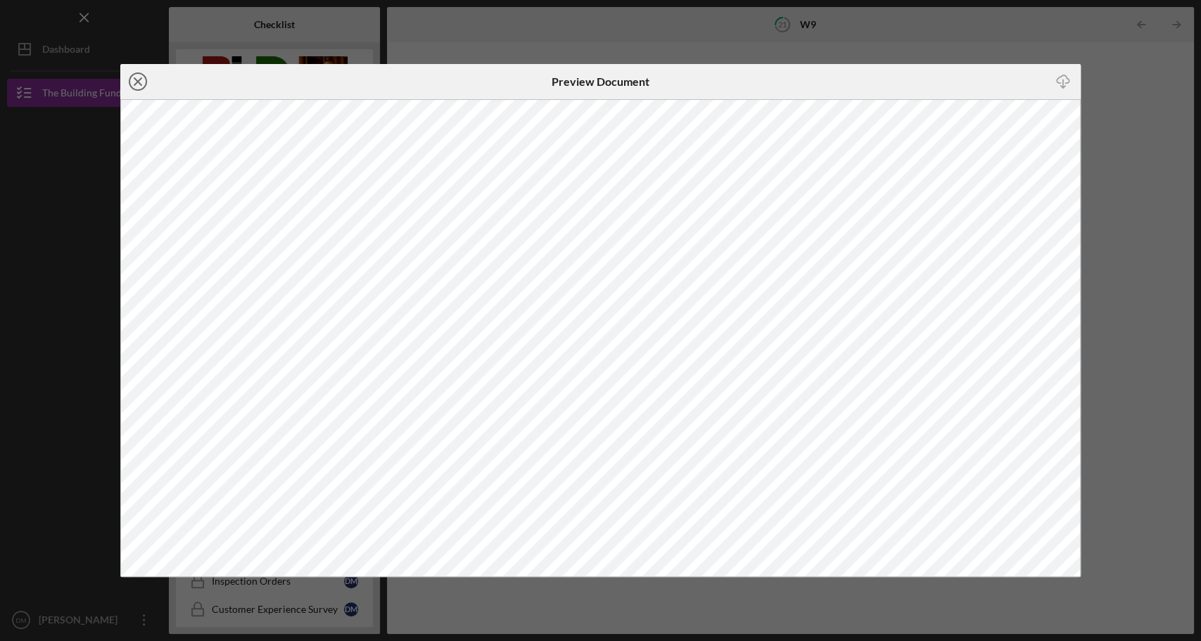
click at [134, 91] on icon "Icon/Close" at bounding box center [137, 81] width 35 height 35
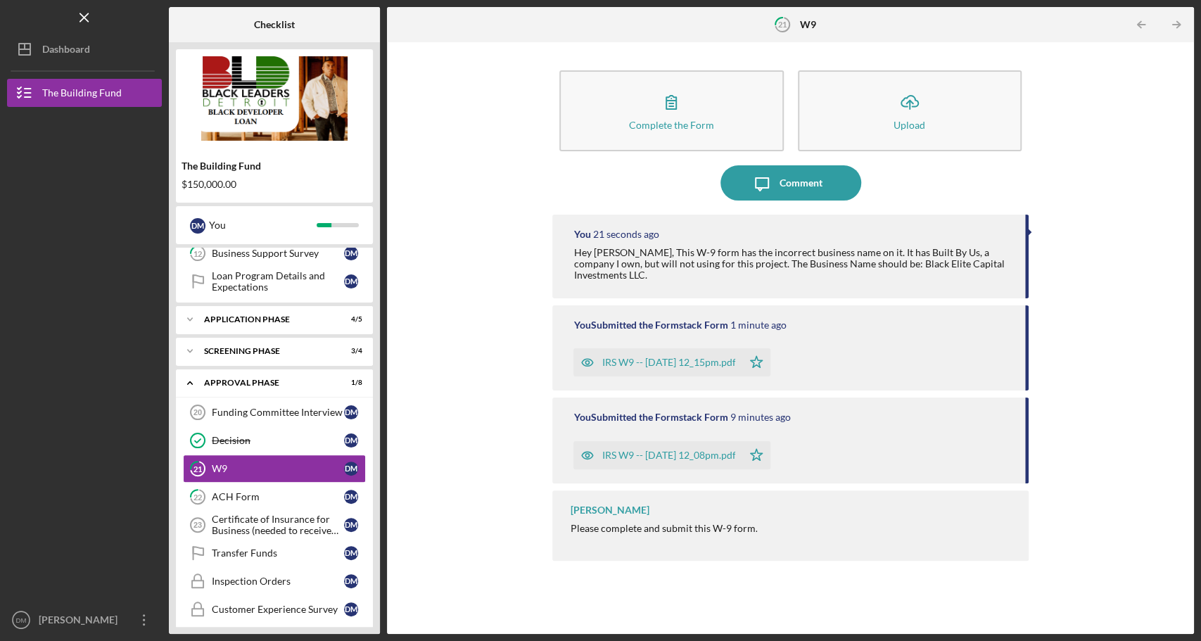
click at [910, 250] on div "Hey [PERSON_NAME], This W-9 form has the incorrect business name on it. It has …" at bounding box center [791, 264] width 437 height 34
click at [803, 189] on div "Comment" at bounding box center [800, 182] width 43 height 35
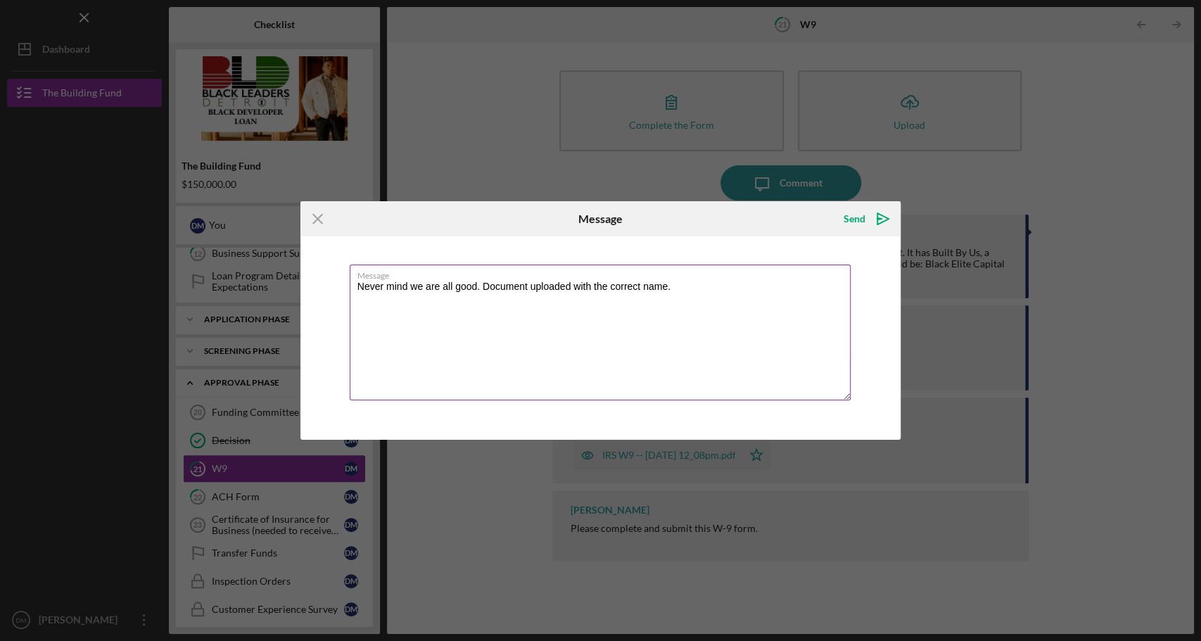
click at [644, 284] on textarea "Never mind we are all good. Document uploaded with the correct name." at bounding box center [601, 332] width 502 height 136
type textarea "Never mind we are all good. Document uploaded with the correct business name."
click at [855, 222] on div "Send" at bounding box center [854, 219] width 22 height 28
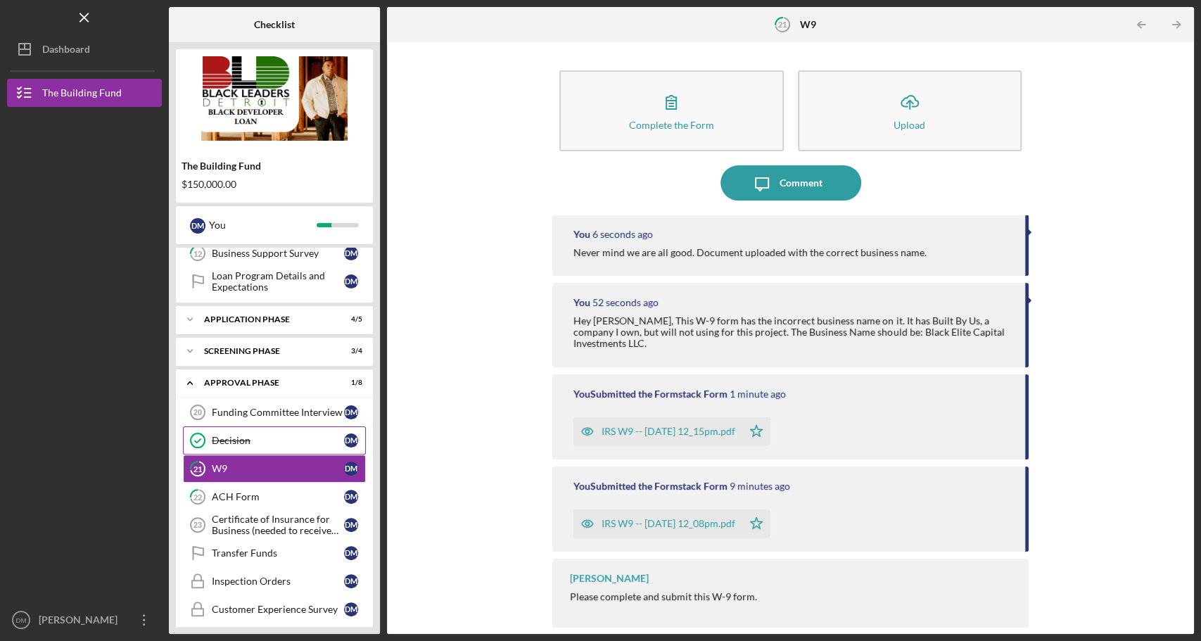
click at [262, 439] on link "Decision Decision [PERSON_NAME]" at bounding box center [274, 440] width 183 height 28
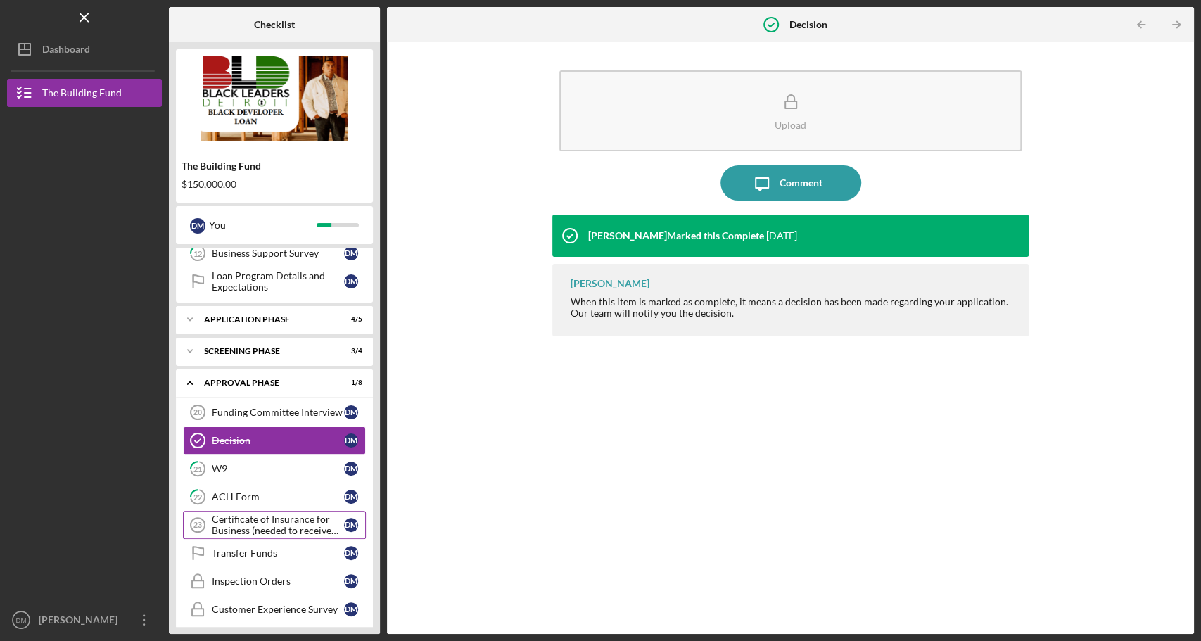
click at [250, 521] on div "Certificate of Insurance for Business (needed to receive funds)" at bounding box center [278, 524] width 132 height 23
